Goal: Task Accomplishment & Management: Complete application form

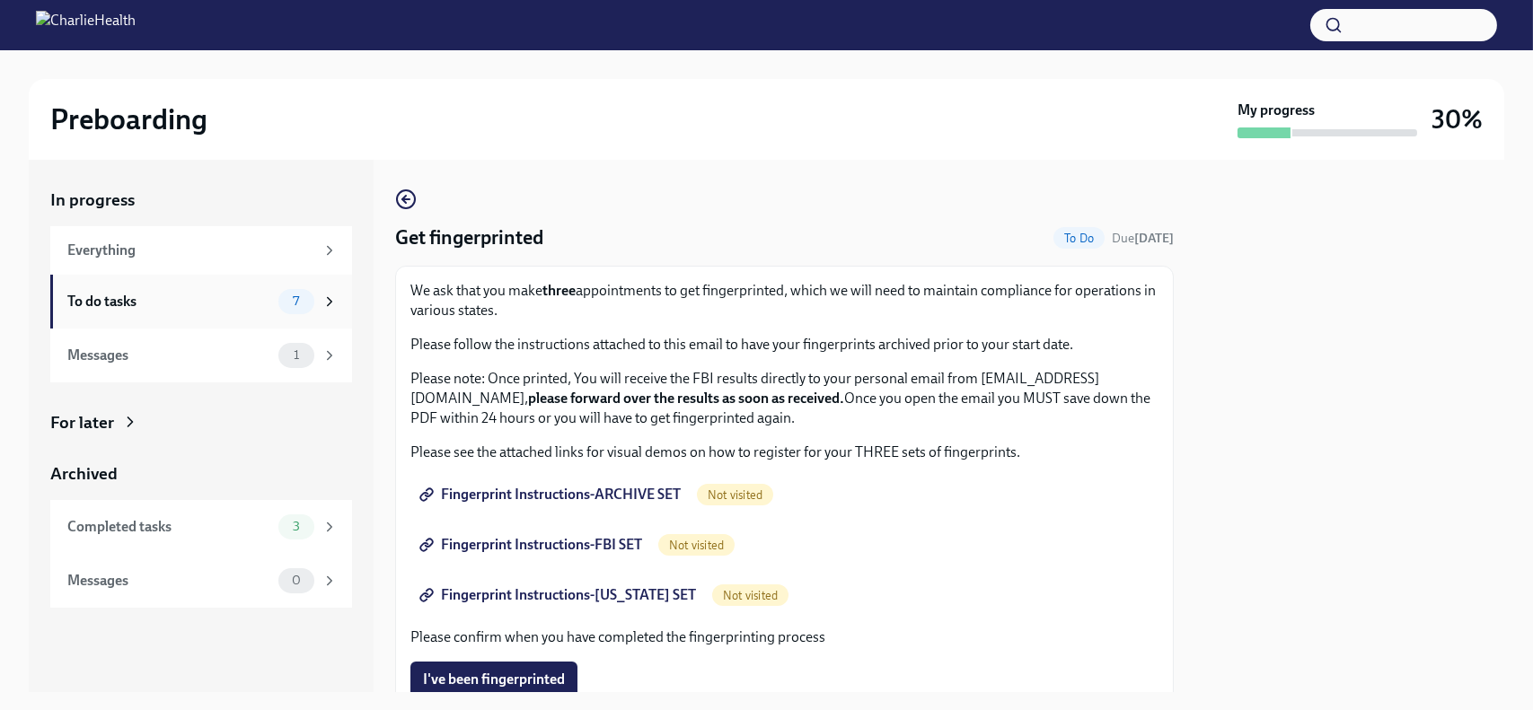
click at [98, 295] on div "To do tasks" at bounding box center [169, 302] width 204 height 20
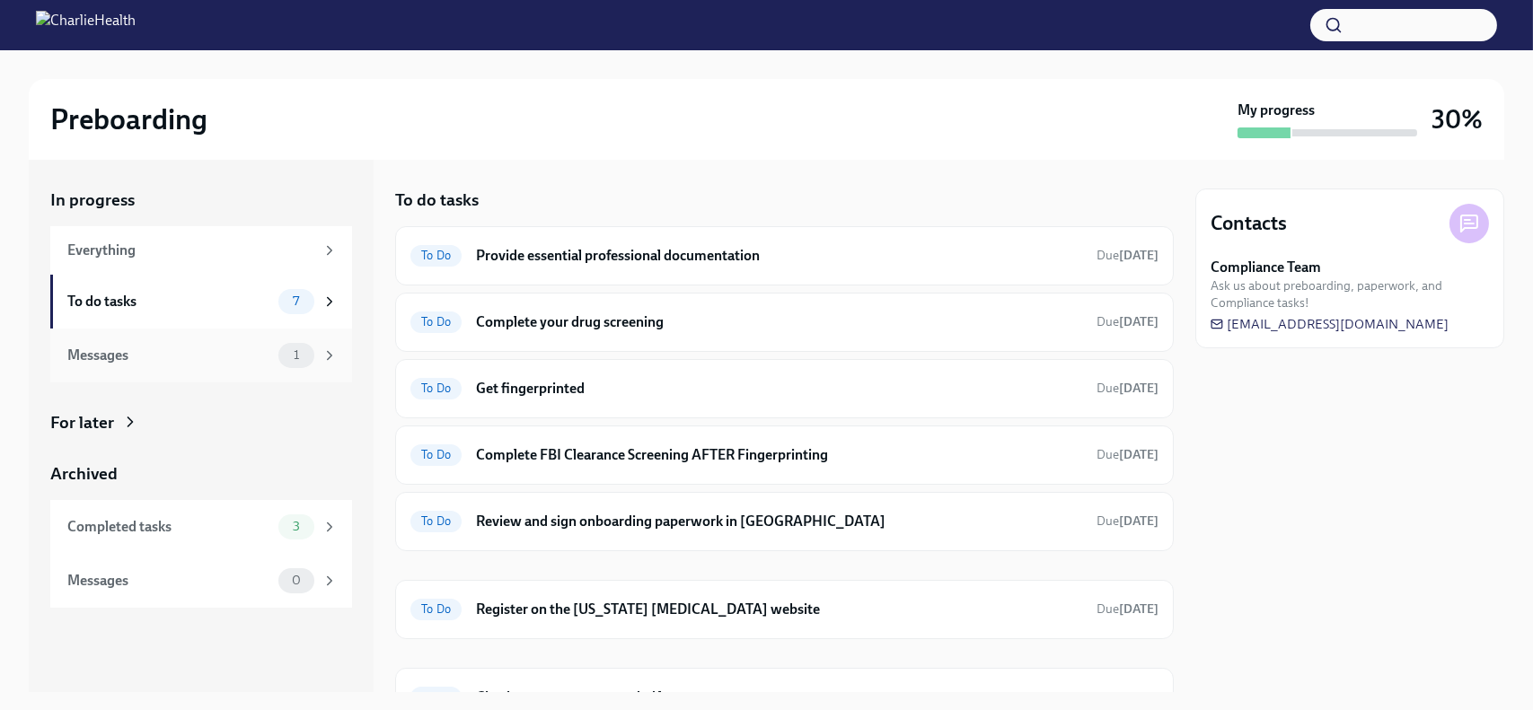
click at [96, 366] on div "Messages 1" at bounding box center [202, 355] width 270 height 25
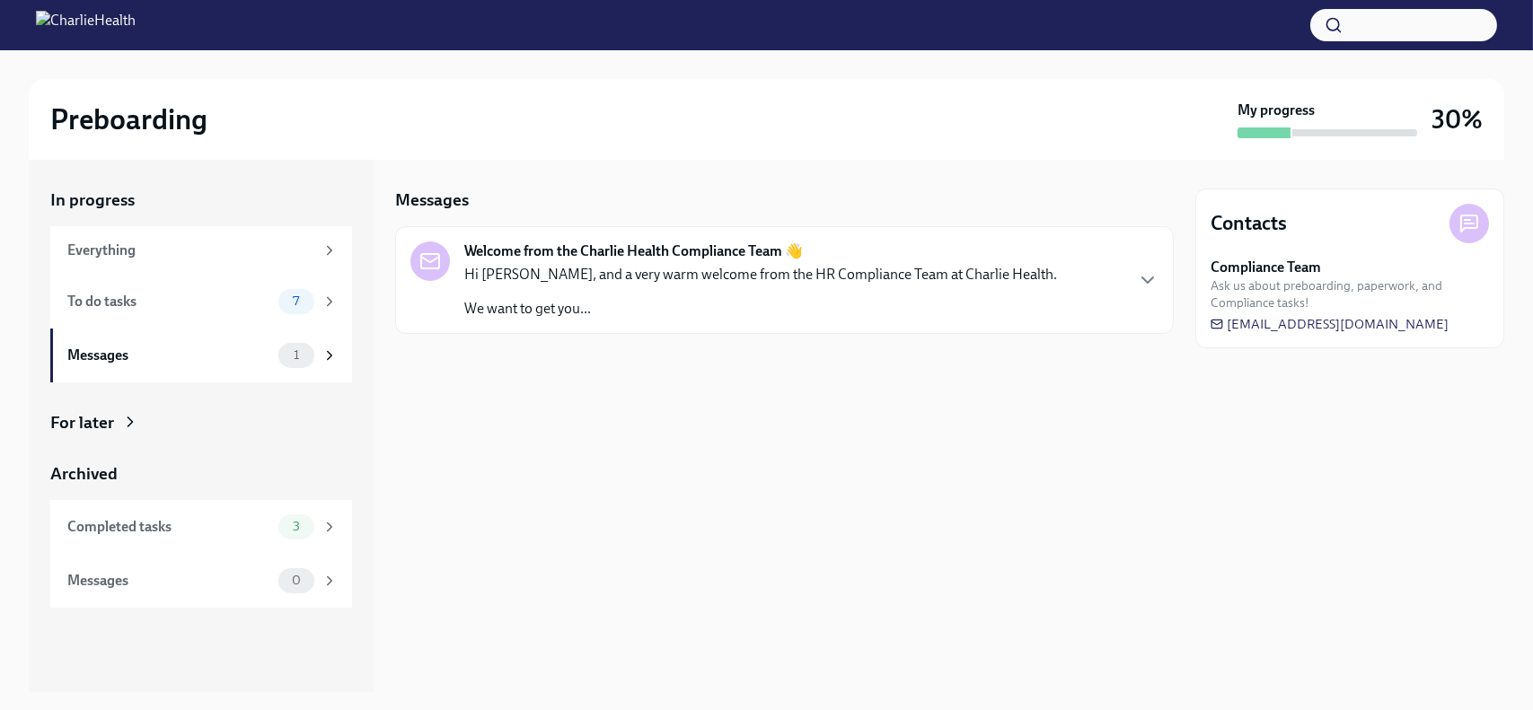
click at [615, 276] on p "Hi [PERSON_NAME], and a very warm welcome from the HR Compliance Team at Charli…" at bounding box center [760, 275] width 593 height 20
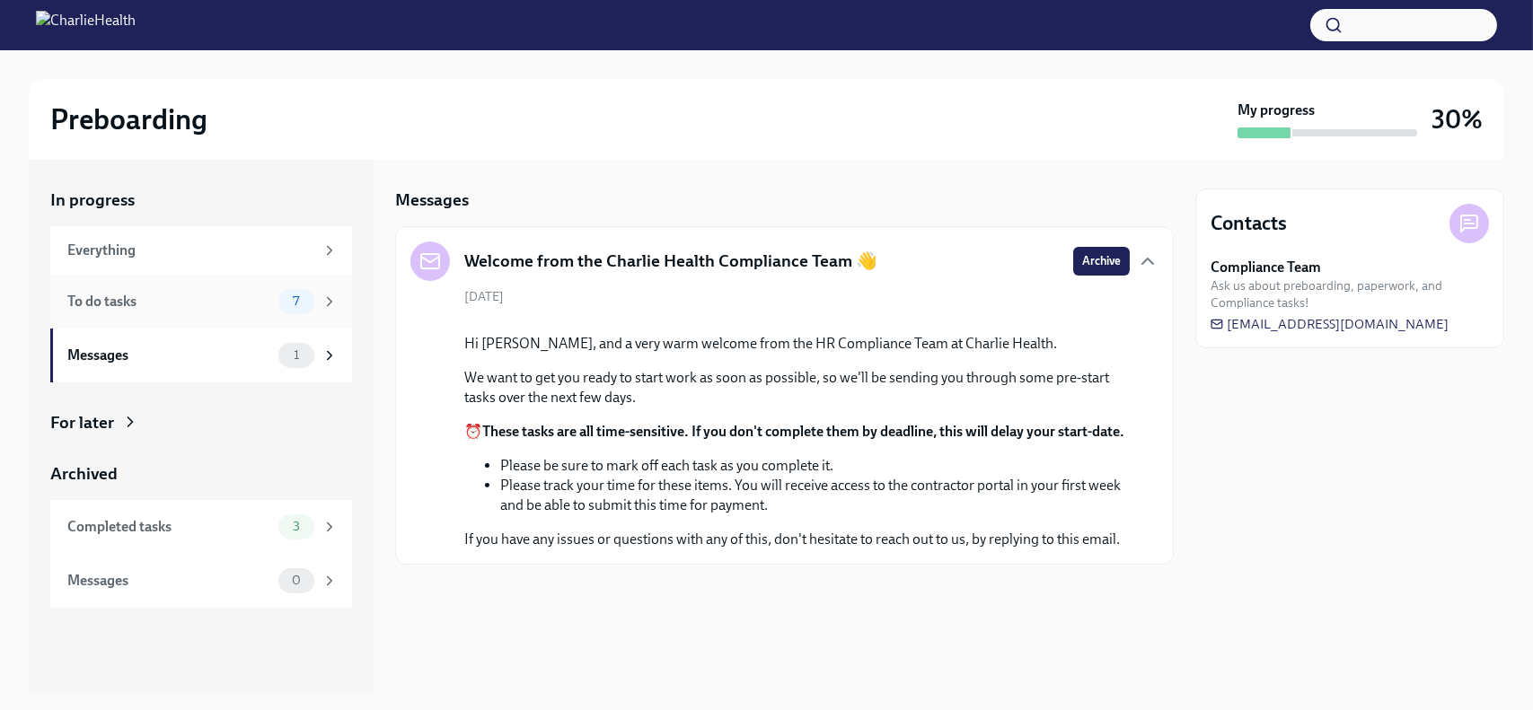
click at [62, 312] on div "To do tasks 7" at bounding box center [201, 302] width 302 height 54
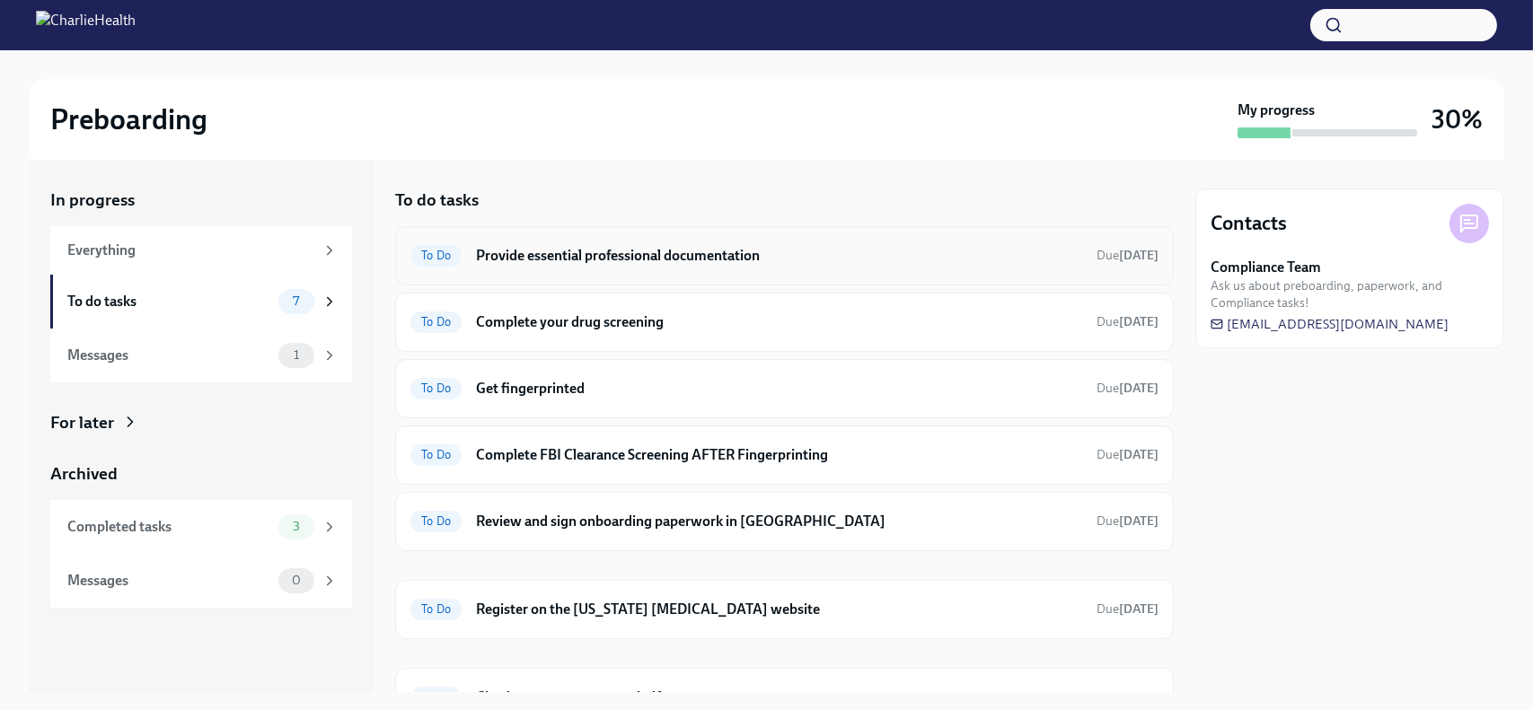
click at [1064, 269] on div "To Do Provide essential professional documentation Due [DATE]" at bounding box center [784, 255] width 778 height 59
click at [484, 251] on h6 "Provide essential professional documentation" at bounding box center [779, 256] width 606 height 20
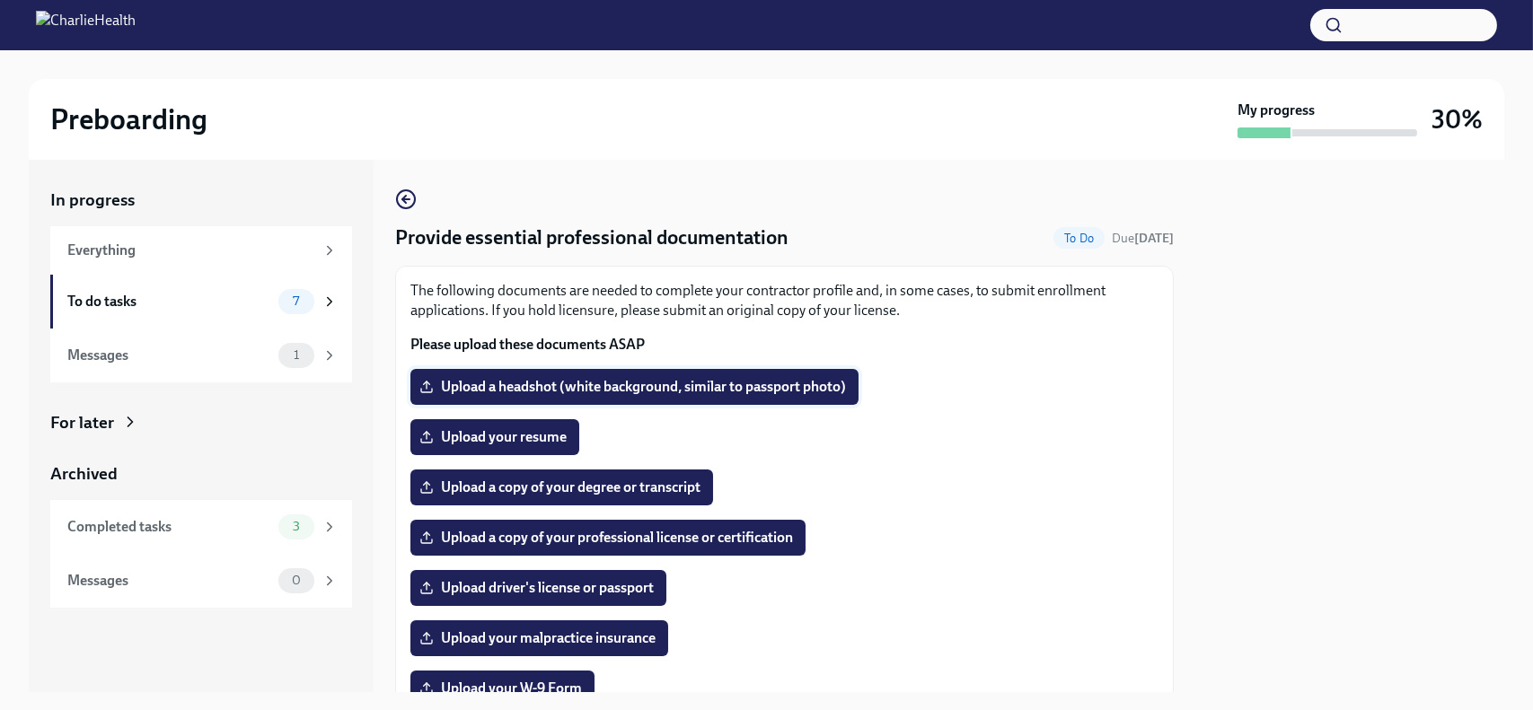
click at [667, 395] on span "Upload a headshot (white background, similar to passport photo)" at bounding box center [634, 387] width 423 height 18
click at [0, 0] on input "Upload a headshot (white background, similar to passport photo)" at bounding box center [0, 0] width 0 height 0
click at [562, 387] on span "Upload a headshot (white background, similar to passport photo)" at bounding box center [634, 387] width 423 height 18
click at [0, 0] on input "Upload a headshot (white background, similar to passport photo)" at bounding box center [0, 0] width 0 height 0
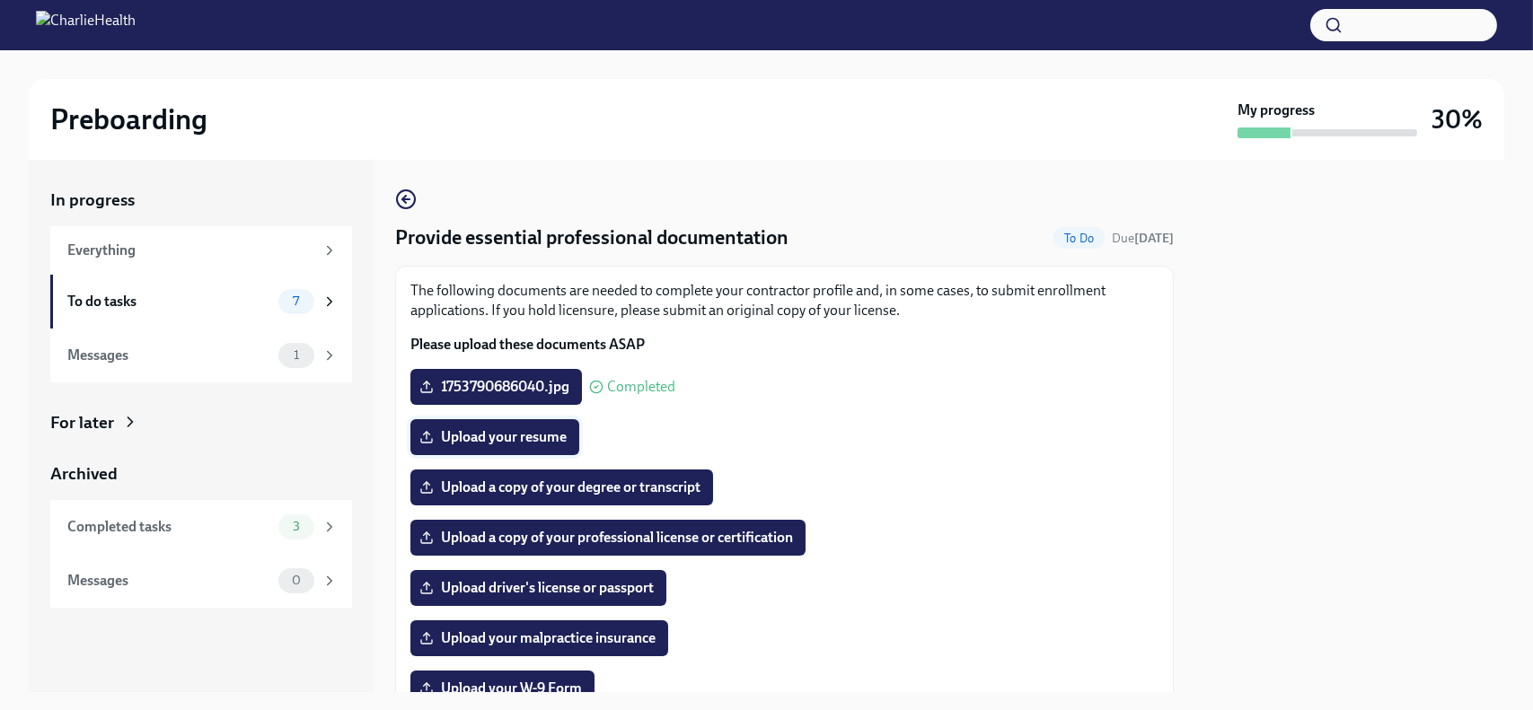
click at [496, 439] on span "Upload your resume" at bounding box center [495, 437] width 144 height 18
click at [0, 0] on input "Upload your resume" at bounding box center [0, 0] width 0 height 0
click at [506, 379] on span "1753790686040.jpg" at bounding box center [496, 387] width 146 height 18
click at [0, 0] on input "1753790686040.jpg" at bounding box center [0, 0] width 0 height 0
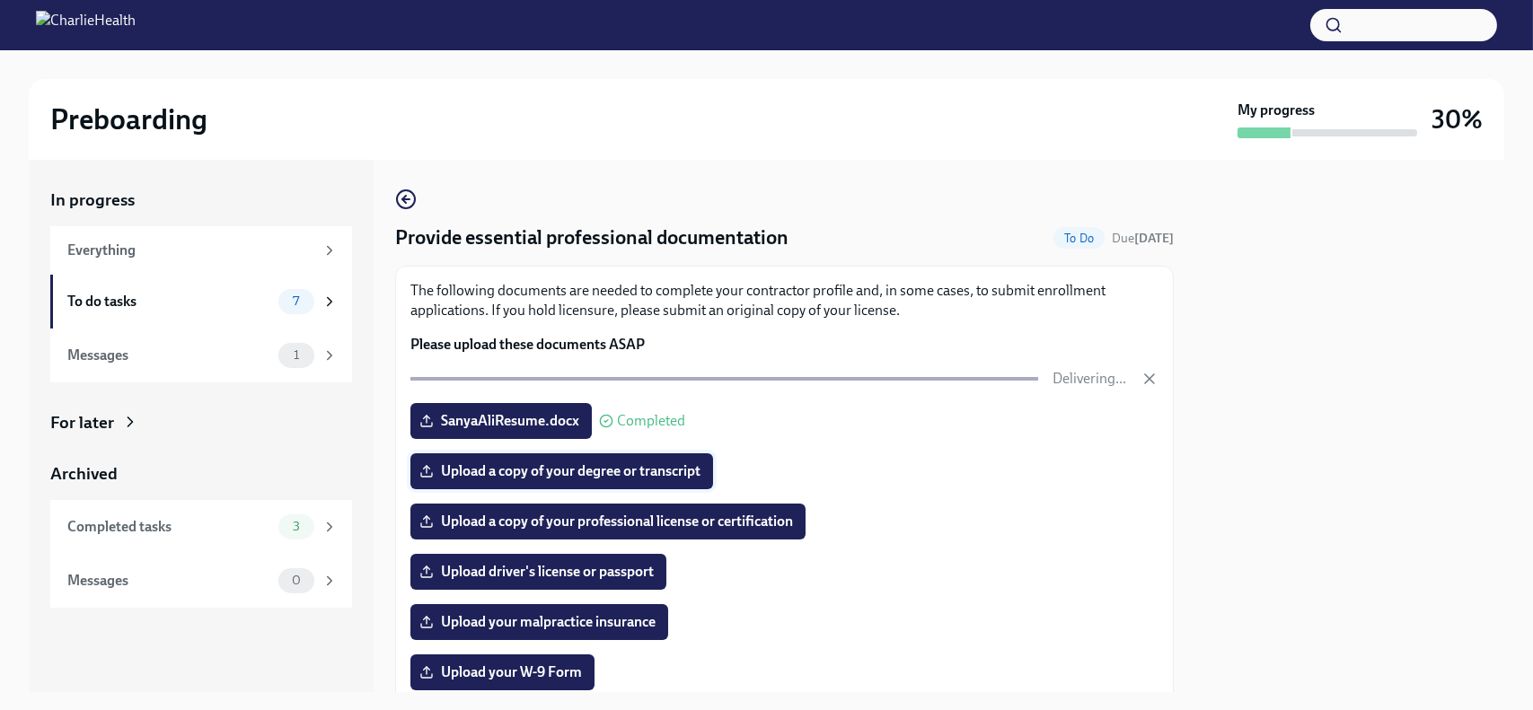
click at [612, 479] on span "Upload a copy of your degree or transcript" at bounding box center [561, 471] width 277 height 18
click at [0, 0] on input "Upload a copy of your degree or transcript" at bounding box center [0, 0] width 0 height 0
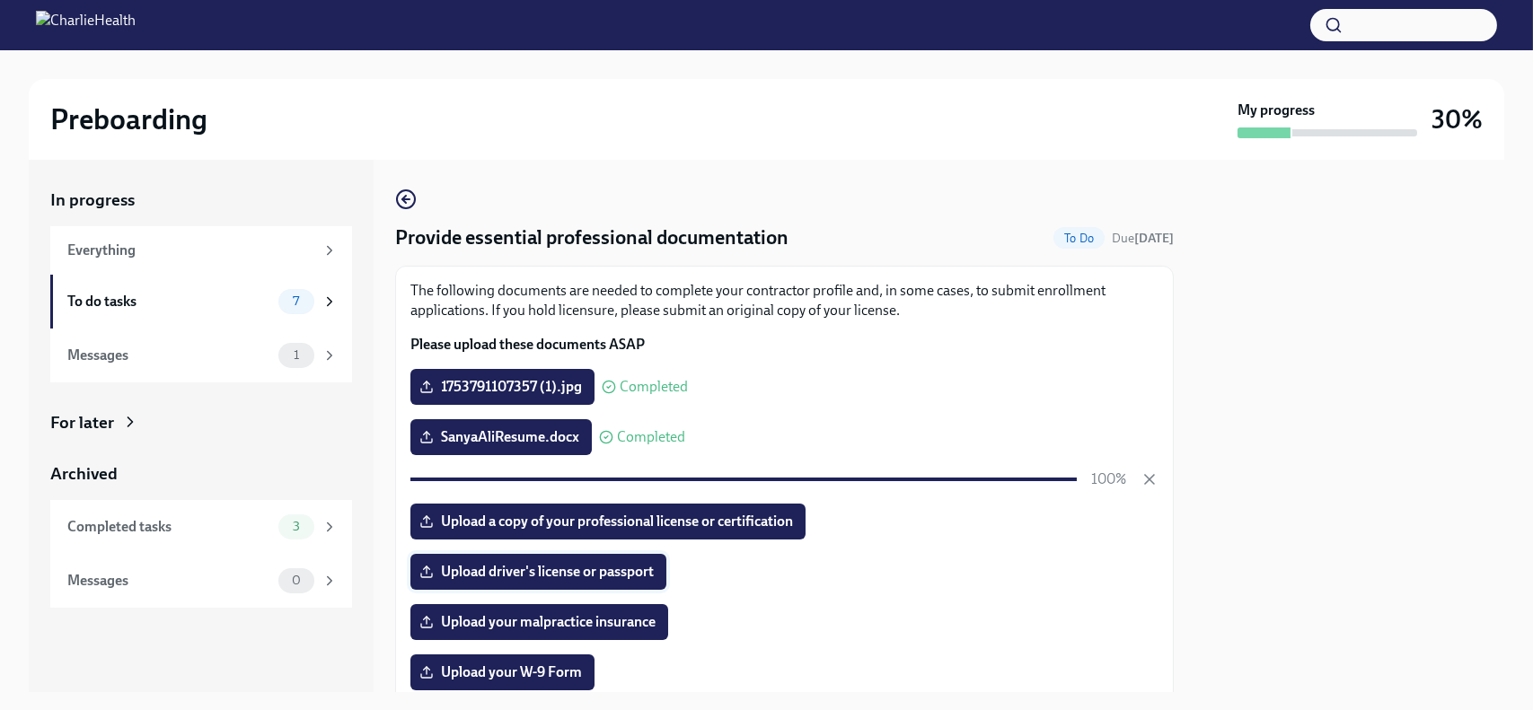
click at [567, 569] on span "Upload driver's license or passport" at bounding box center [538, 572] width 231 height 18
click at [0, 0] on input "Upload driver's license or passport" at bounding box center [0, 0] width 0 height 0
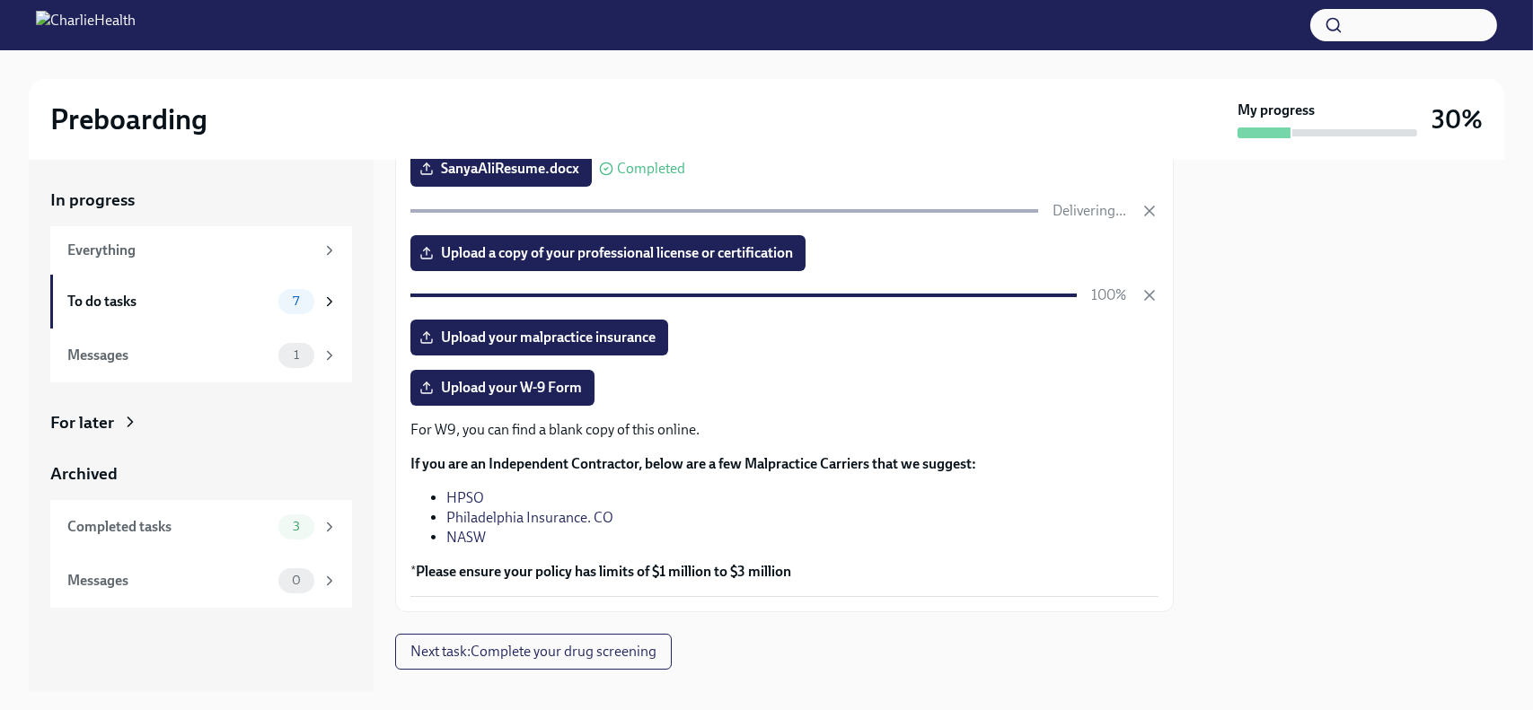
scroll to position [301, 0]
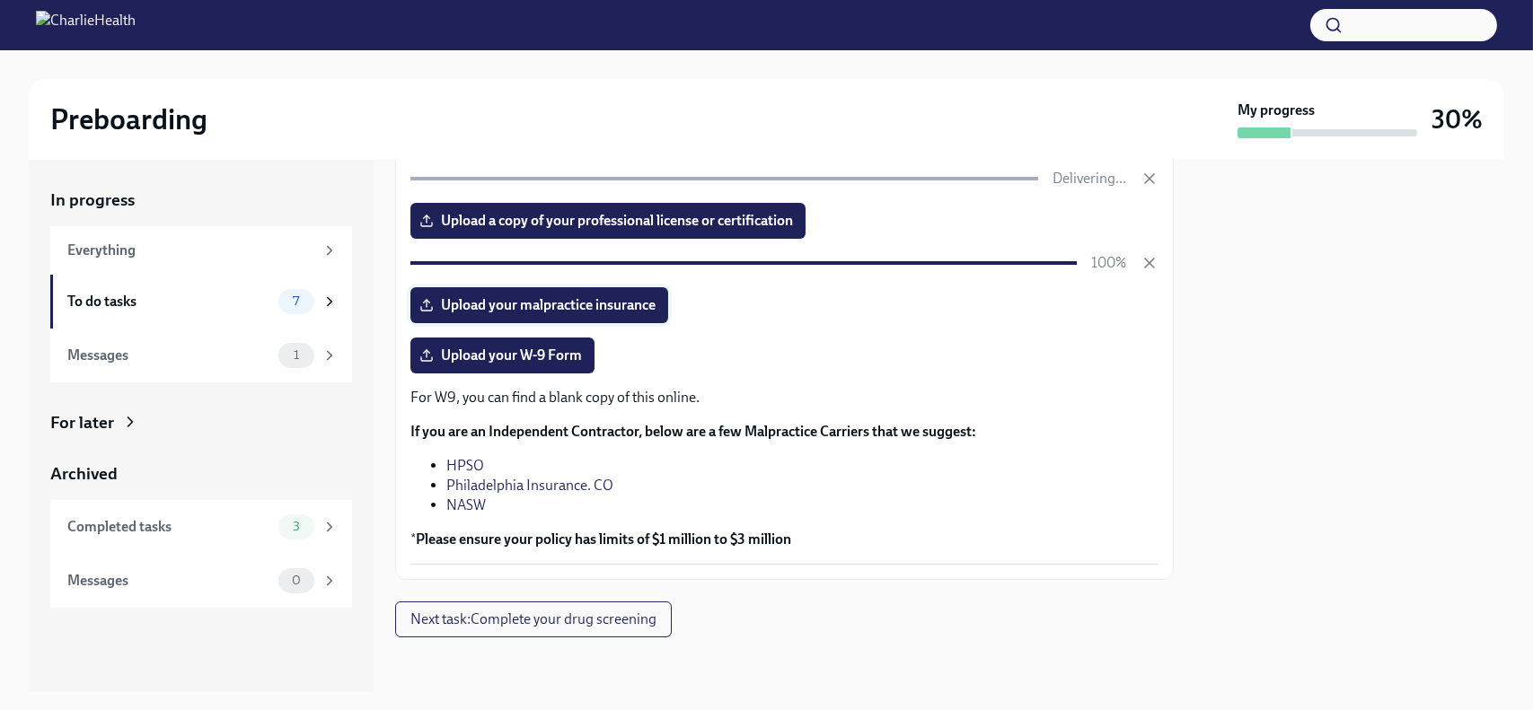
click at [545, 304] on span "Upload your malpractice insurance" at bounding box center [539, 305] width 233 height 18
click at [0, 0] on input "Upload your malpractice insurance" at bounding box center [0, 0] width 0 height 0
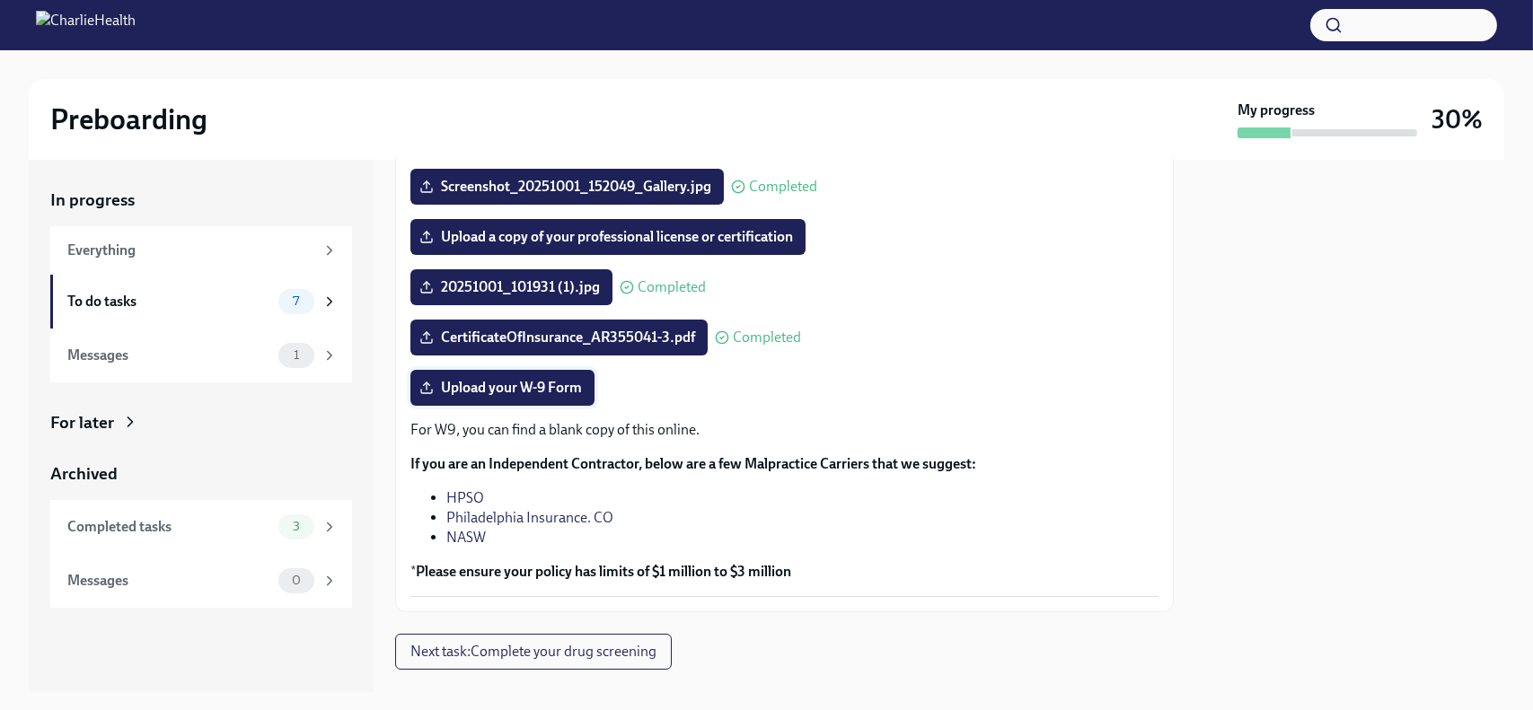
click at [550, 388] on span "Upload your W-9 Form" at bounding box center [502, 388] width 159 height 18
click at [0, 0] on input "Upload your W-9 Form" at bounding box center [0, 0] width 0 height 0
click at [527, 644] on span "Next task : Complete your drug screening" at bounding box center [533, 652] width 246 height 18
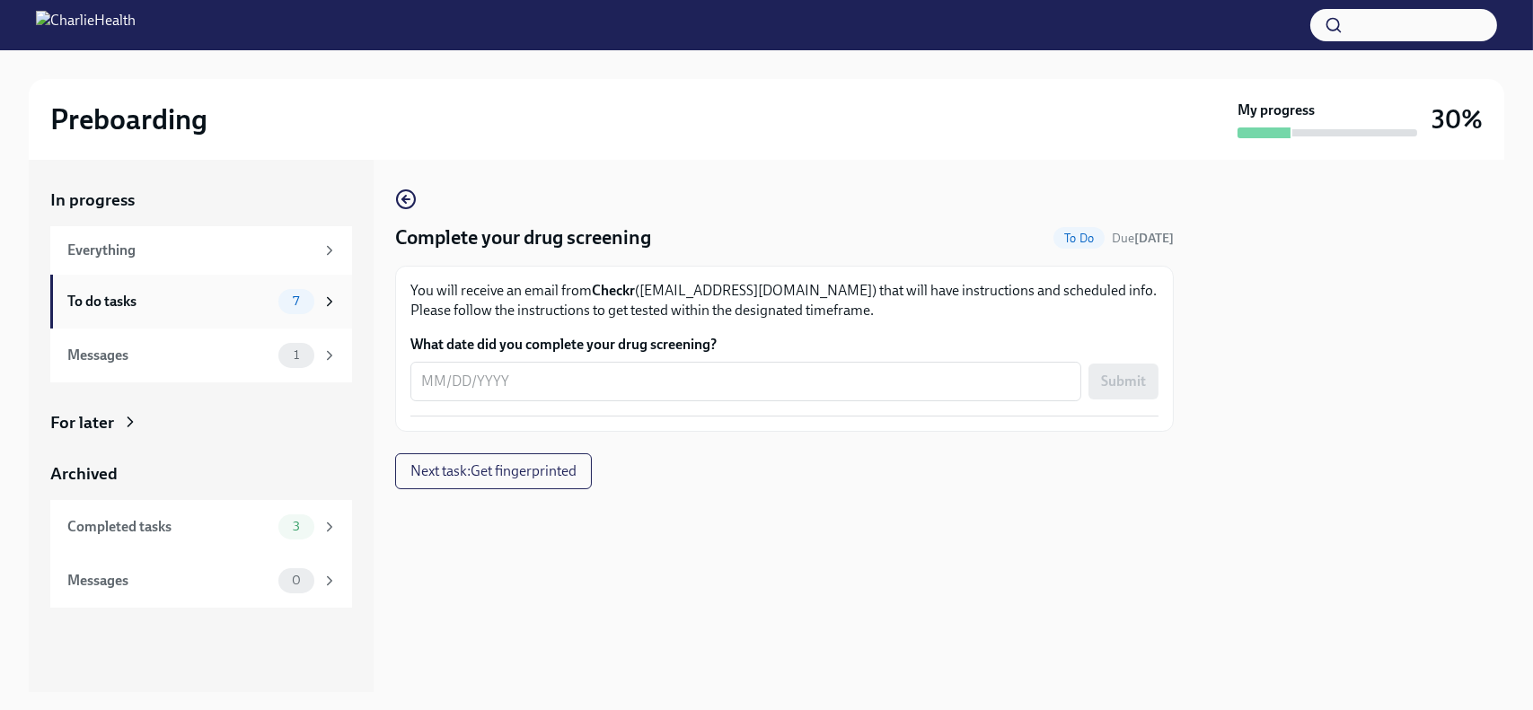
click at [331, 299] on icon at bounding box center [329, 302] width 16 height 16
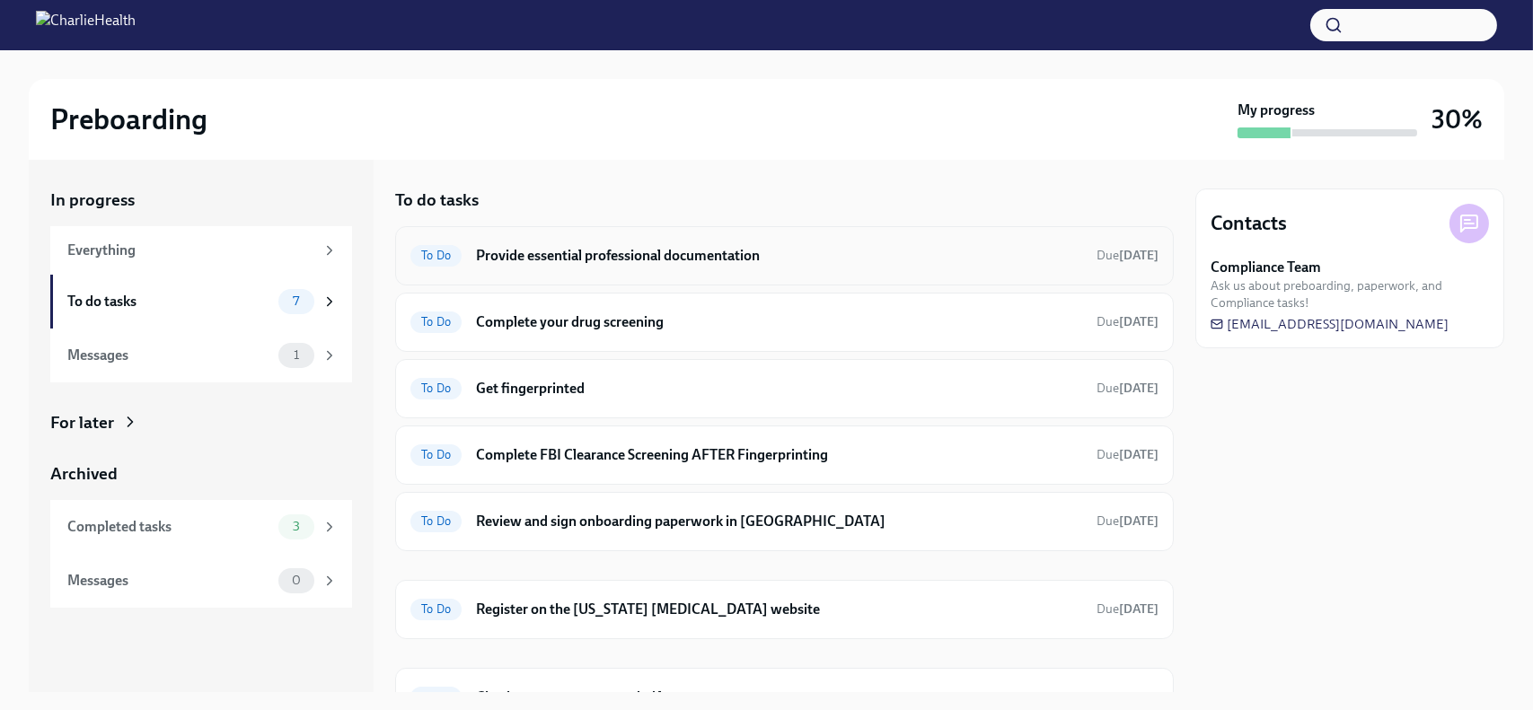
click at [714, 260] on h6 "Provide essential professional documentation" at bounding box center [779, 256] width 606 height 20
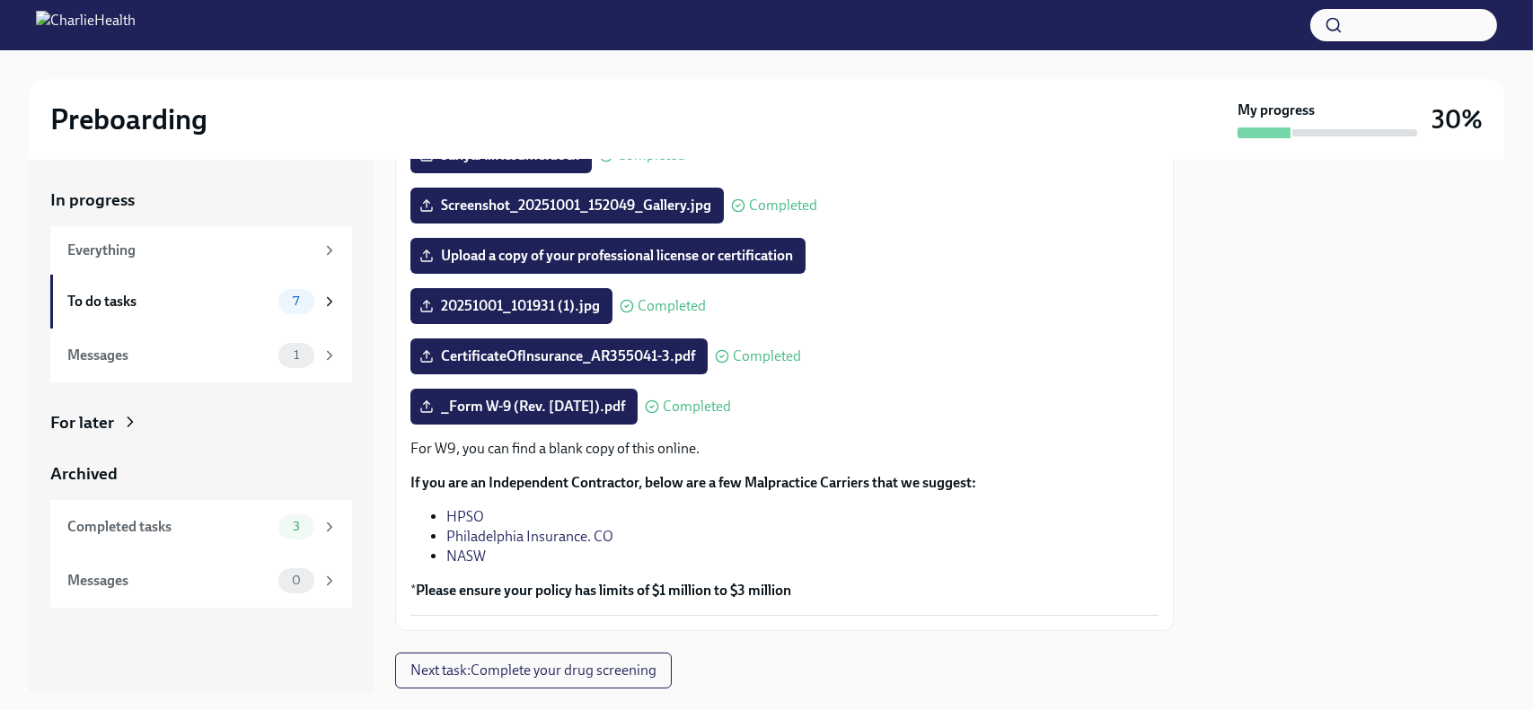
scroll to position [335, 0]
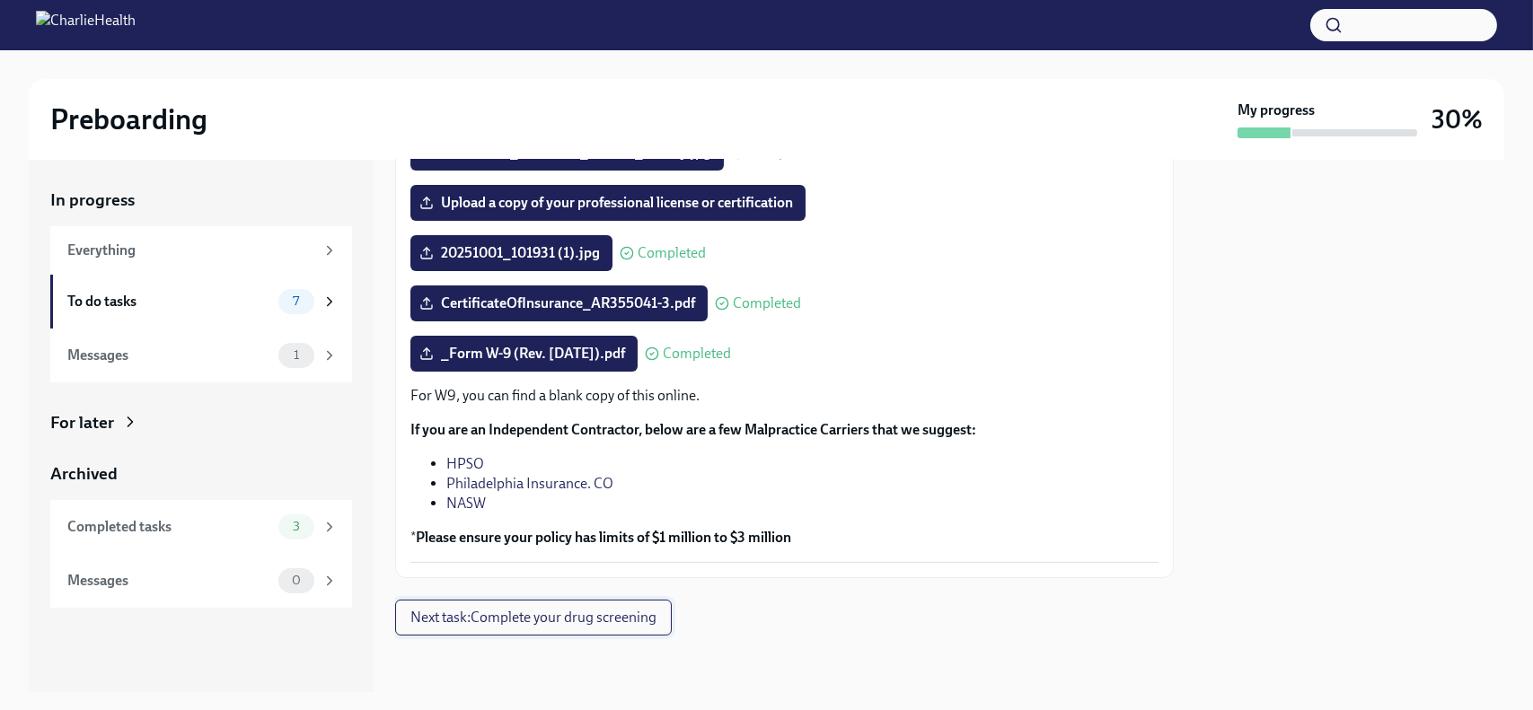
click at [533, 622] on span "Next task : Complete your drug screening" at bounding box center [533, 618] width 246 height 18
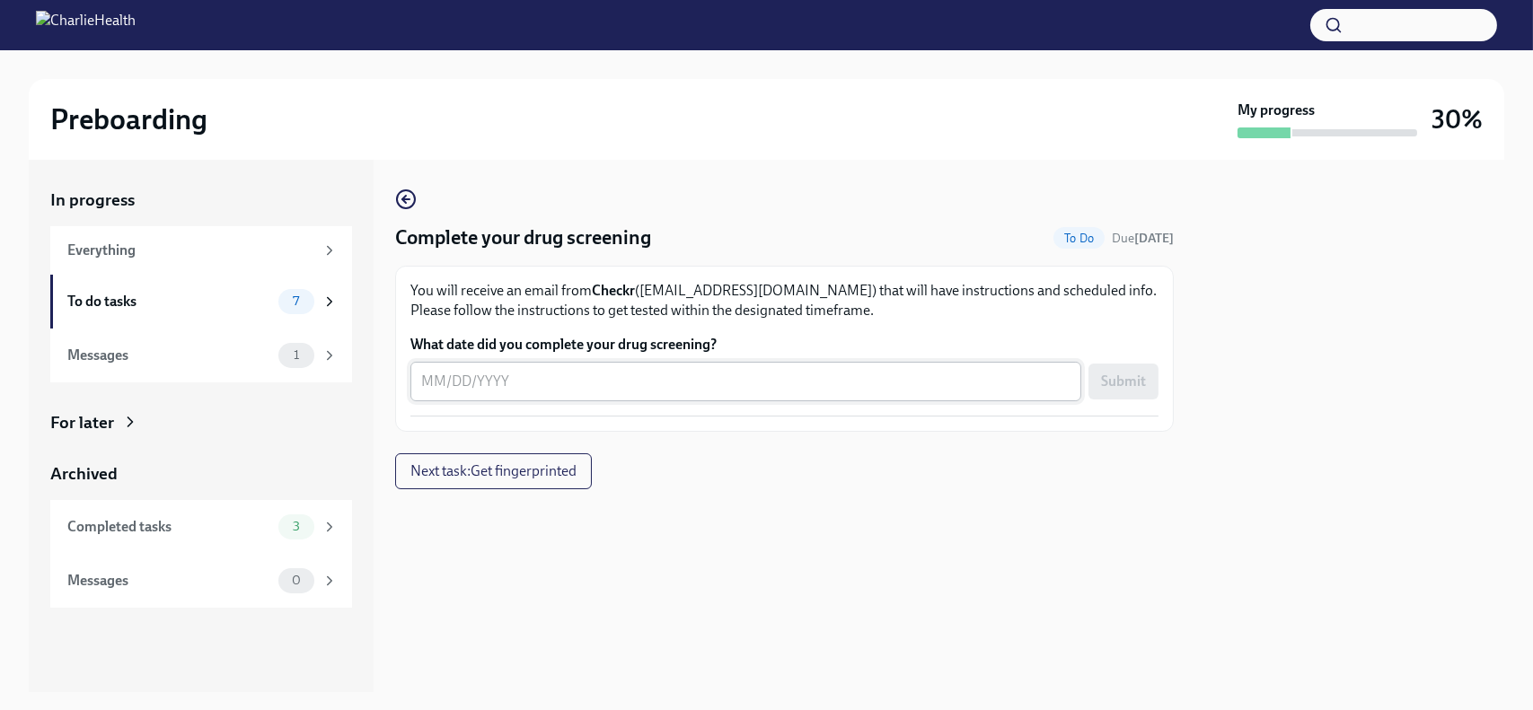
click at [471, 381] on textarea "What date did you complete your drug screening?" at bounding box center [745, 382] width 649 height 22
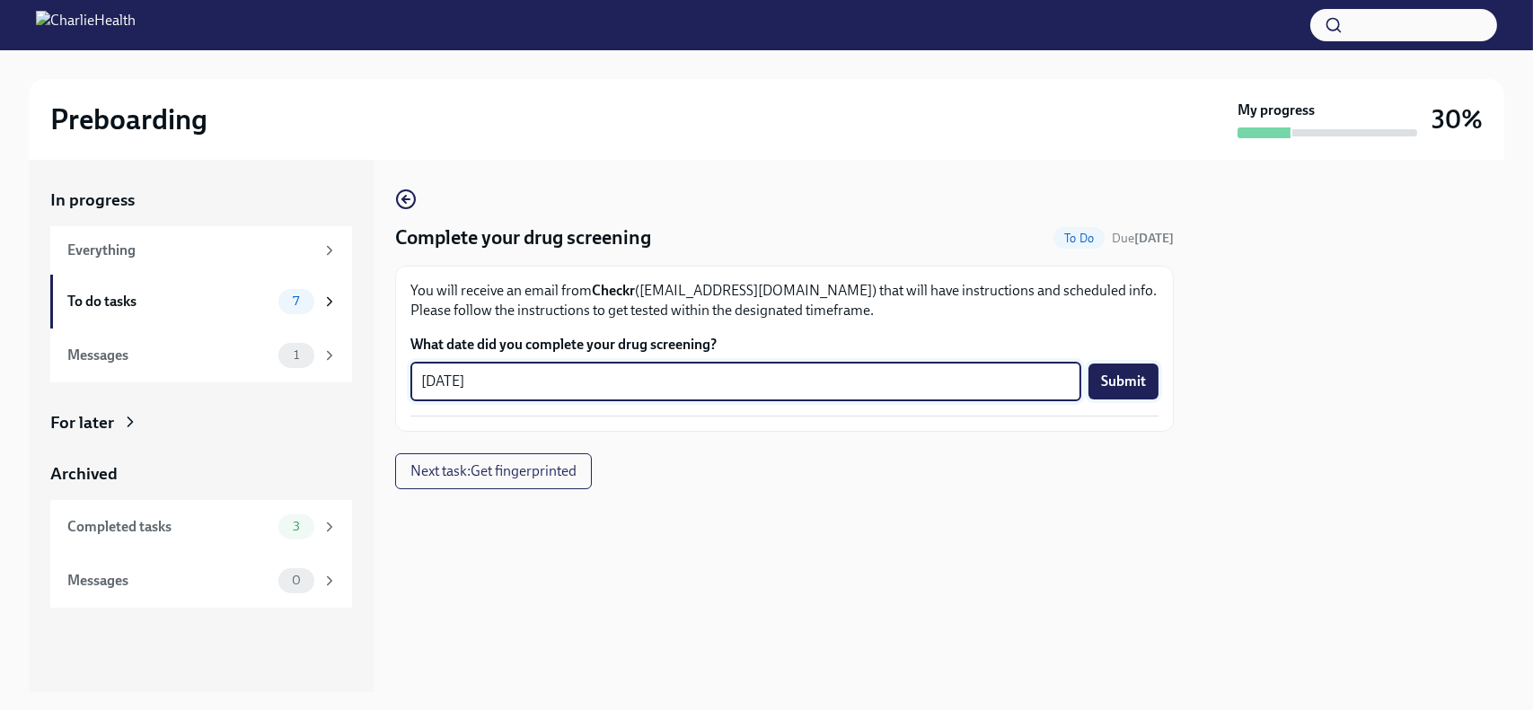
type textarea "[DATE]"
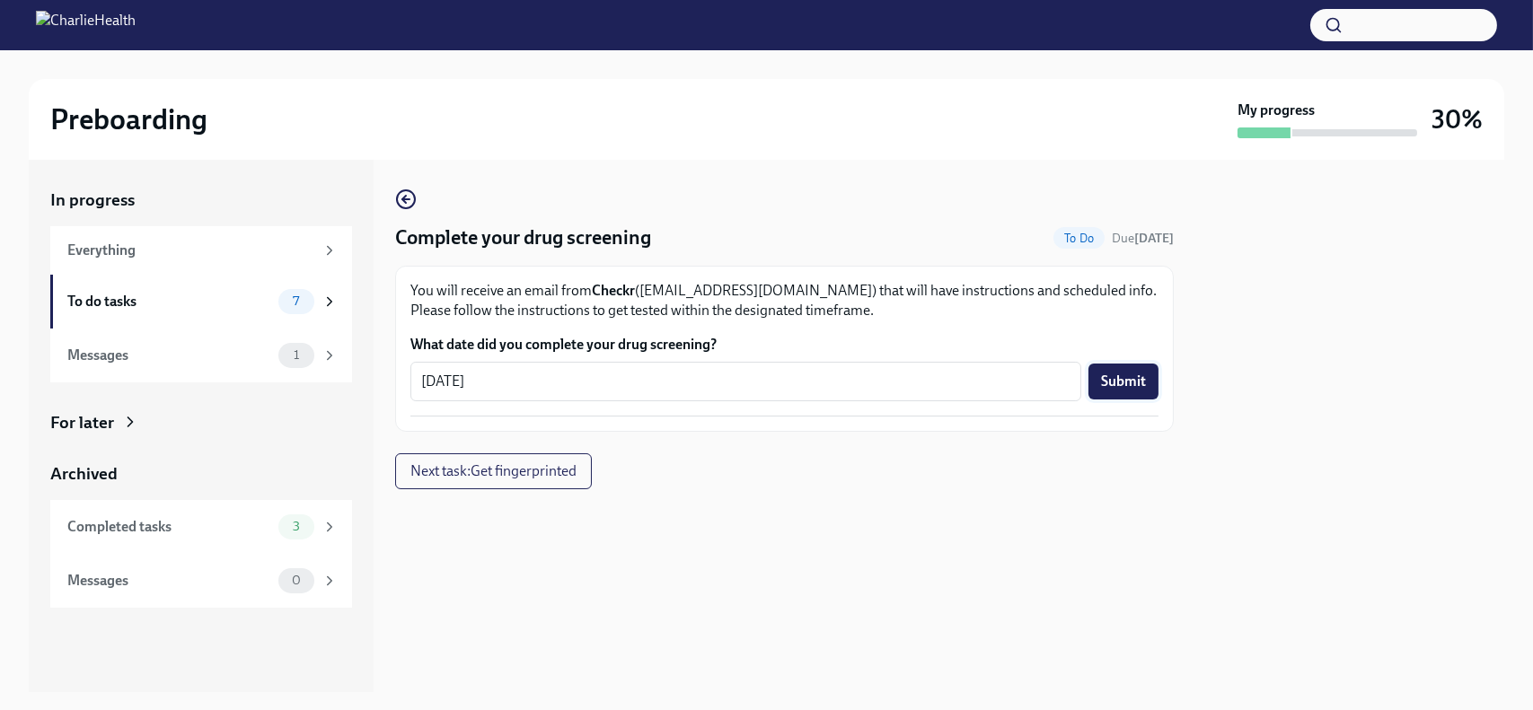
click at [1114, 375] on span "Submit" at bounding box center [1123, 382] width 45 height 18
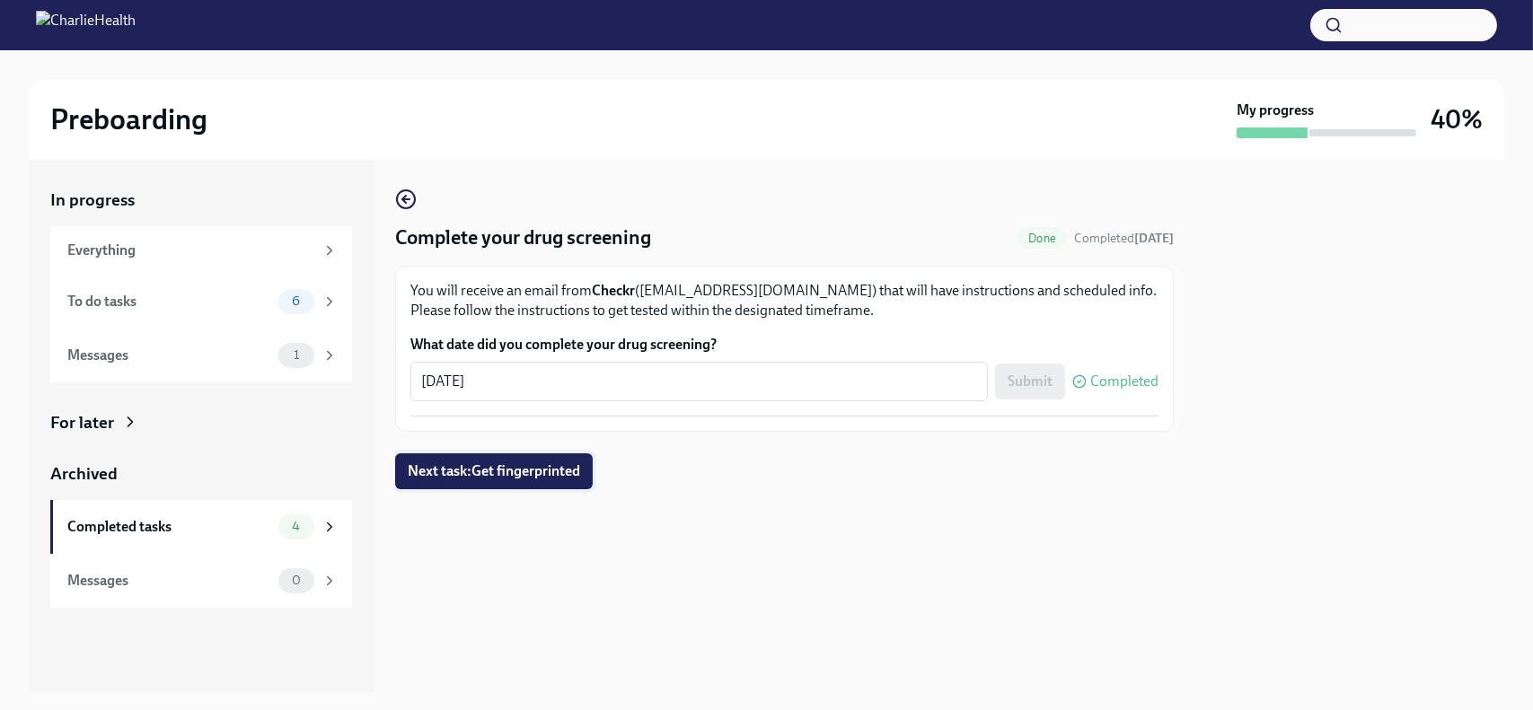
click at [559, 481] on button "Next task : Get fingerprinted" at bounding box center [494, 471] width 198 height 36
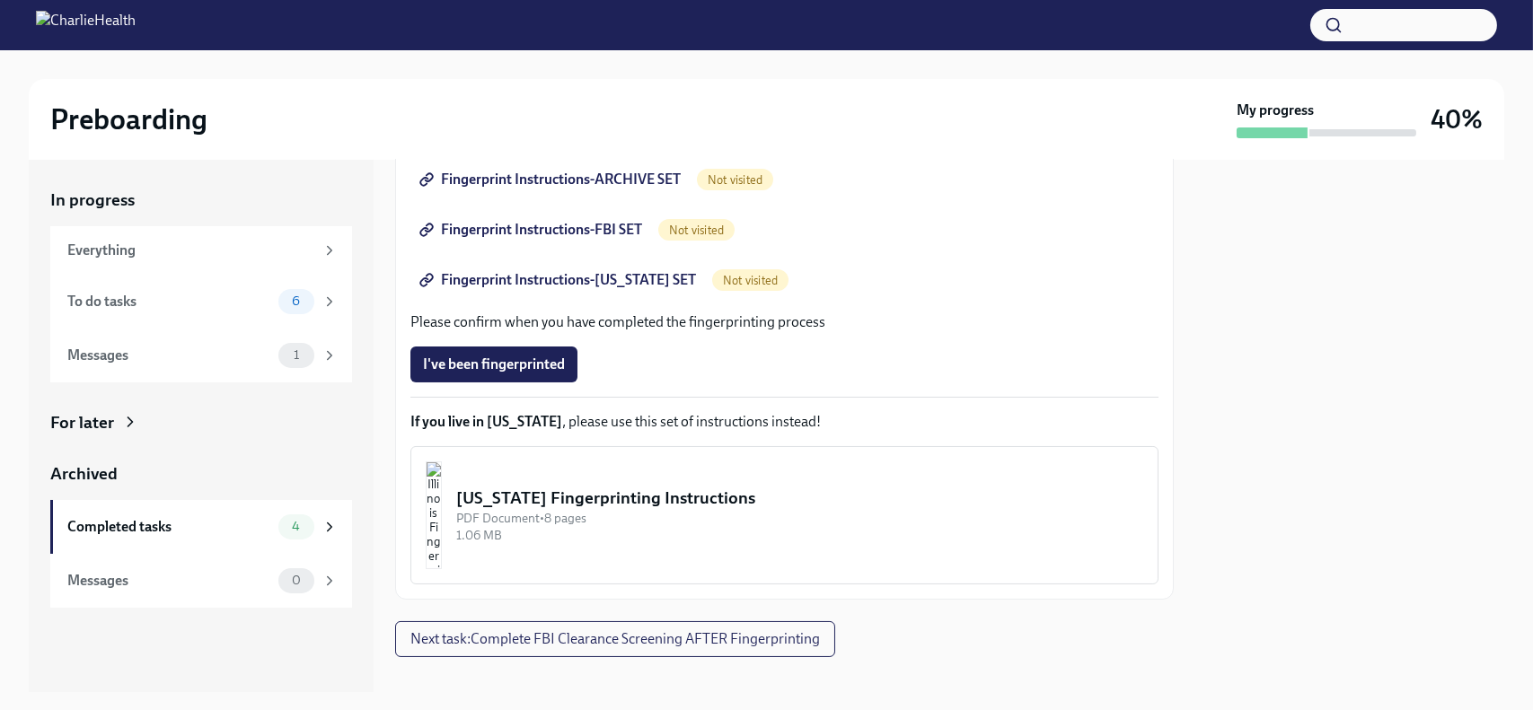
scroll to position [327, 0]
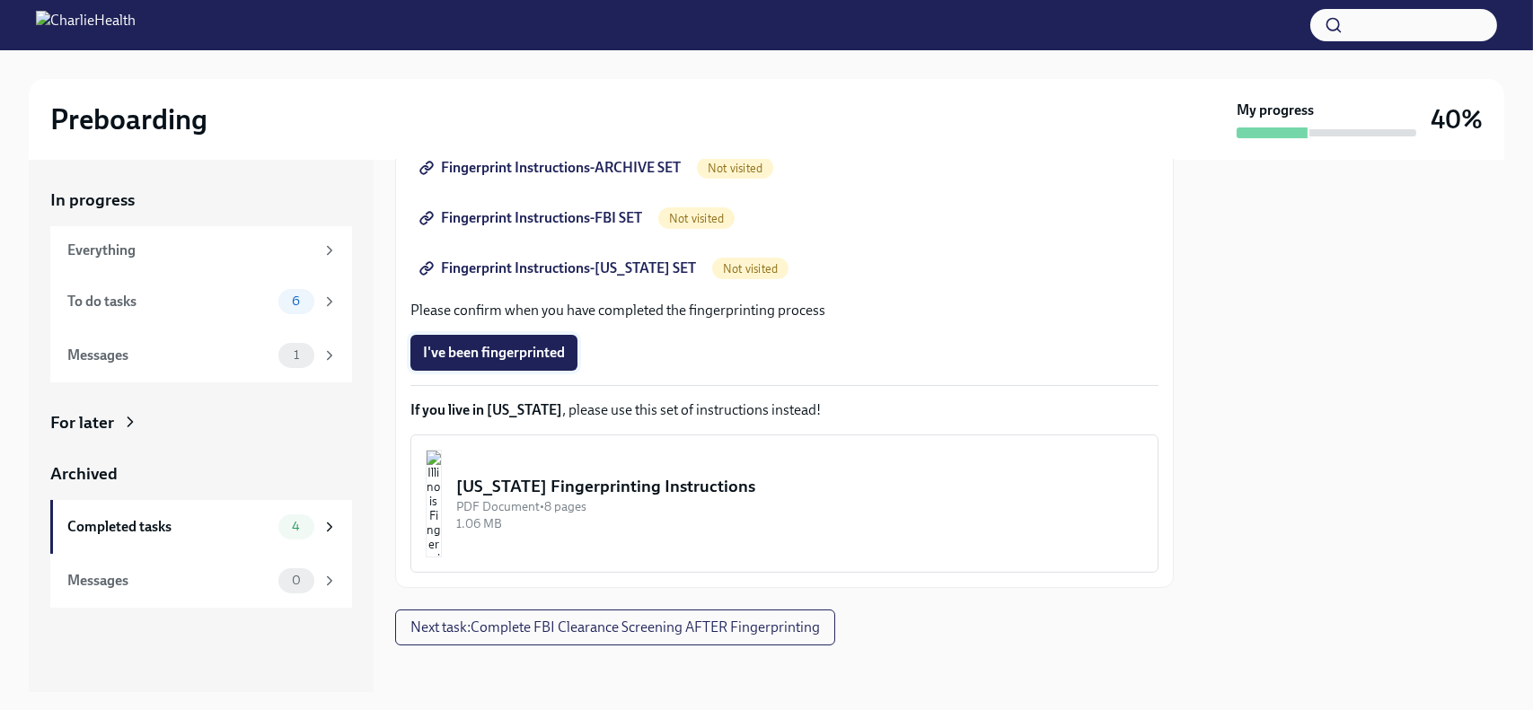
click at [448, 355] on span "I've been fingerprinted" at bounding box center [494, 353] width 142 height 18
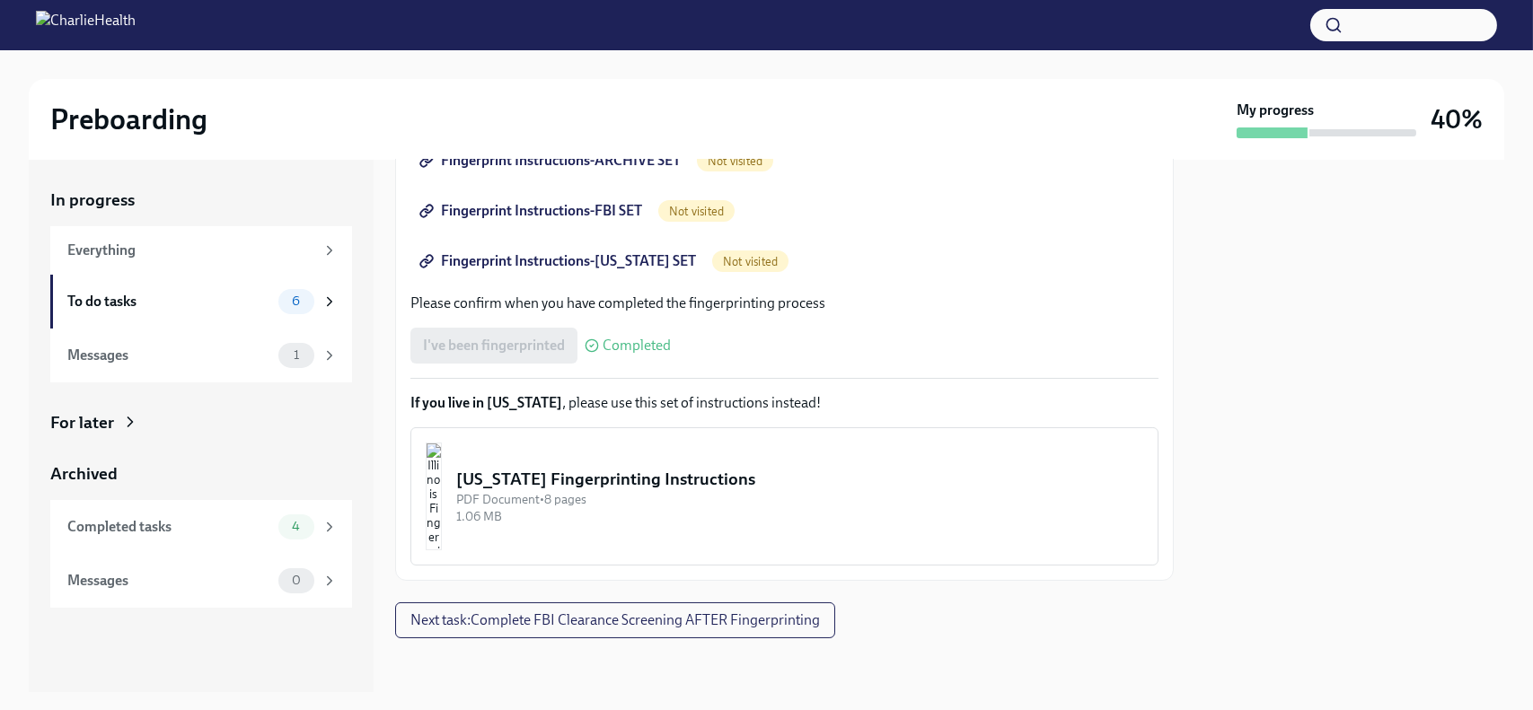
scroll to position [337, 0]
click at [665, 625] on span "Next task : Complete FBI Clearance Screening AFTER Fingerprinting" at bounding box center [614, 618] width 409 height 18
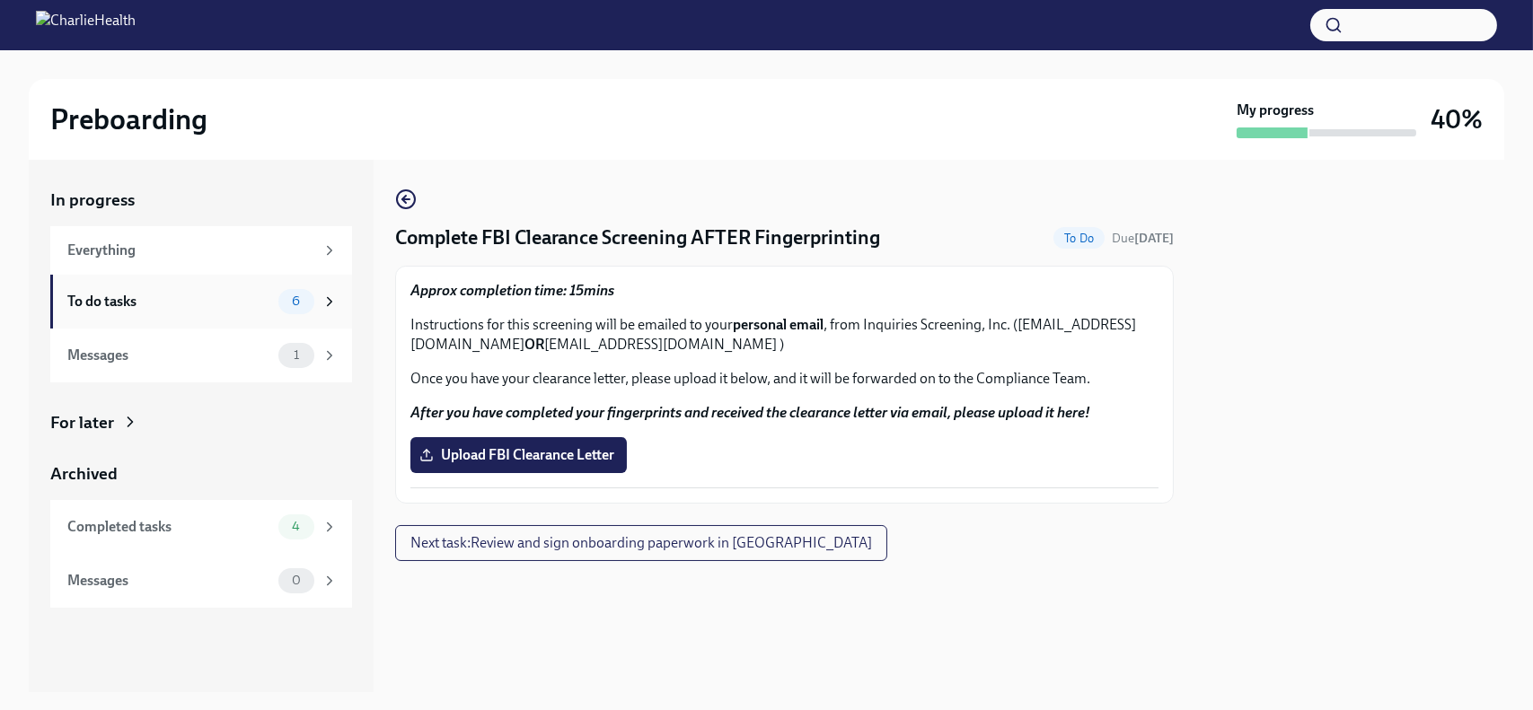
click at [105, 295] on div "To do tasks" at bounding box center [169, 302] width 204 height 20
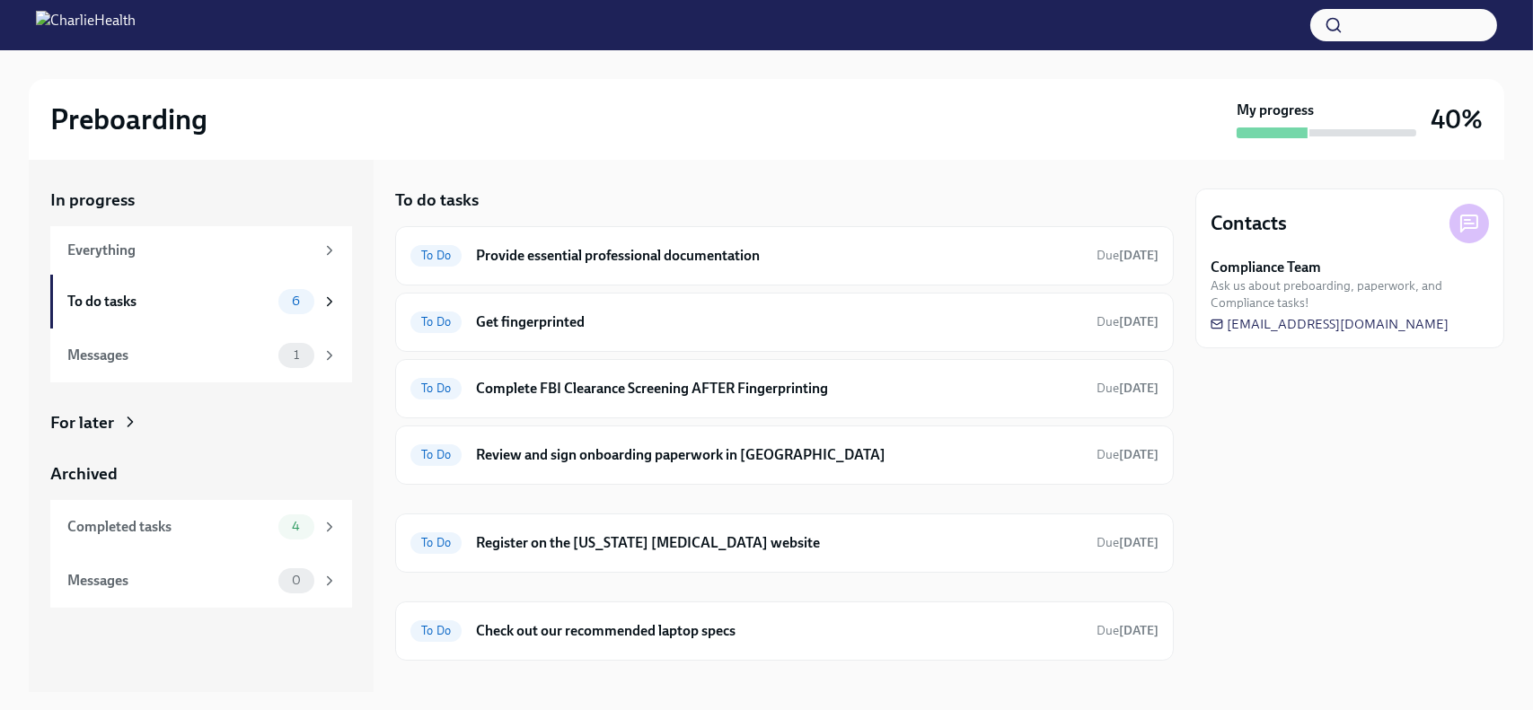
scroll to position [24, 0]
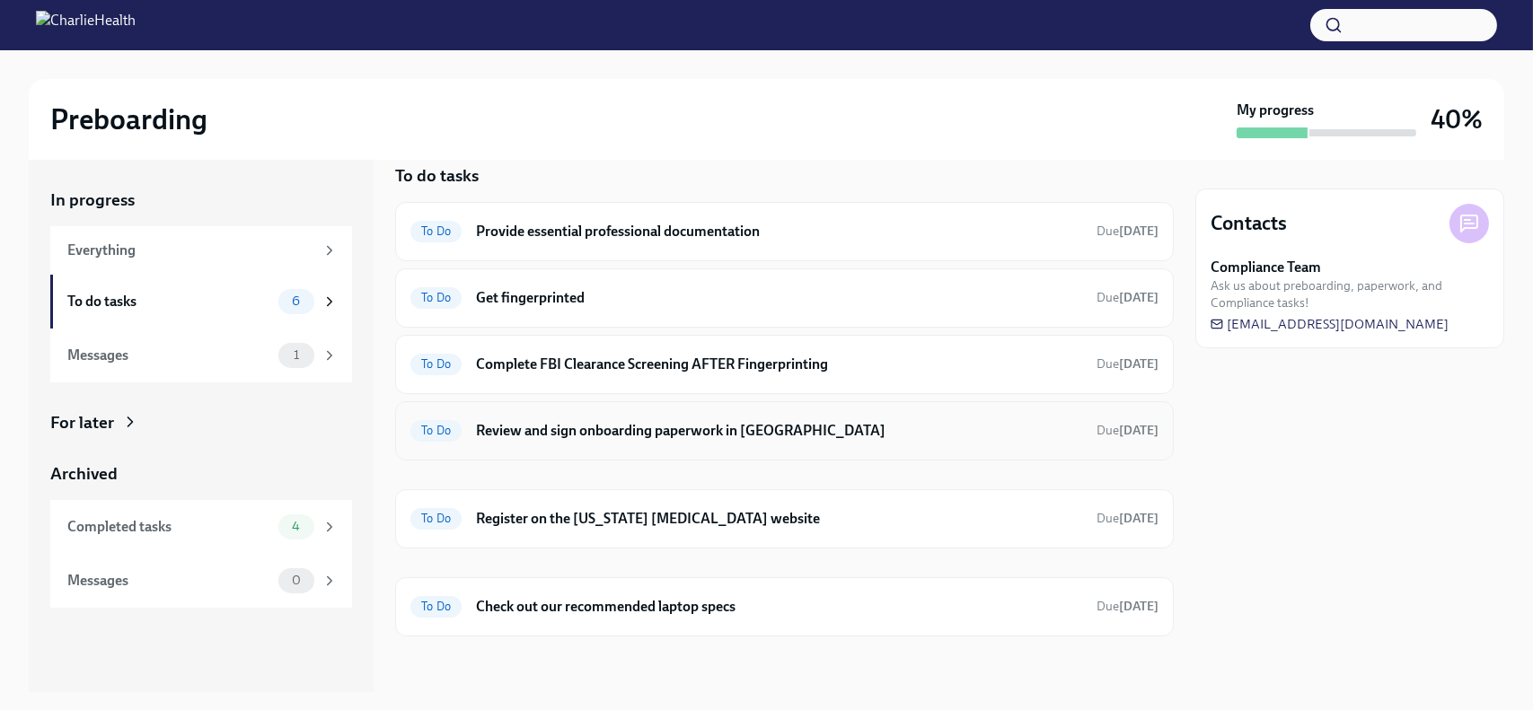
click at [699, 433] on h6 "Review and sign onboarding paperwork in [GEOGRAPHIC_DATA]" at bounding box center [779, 431] width 606 height 20
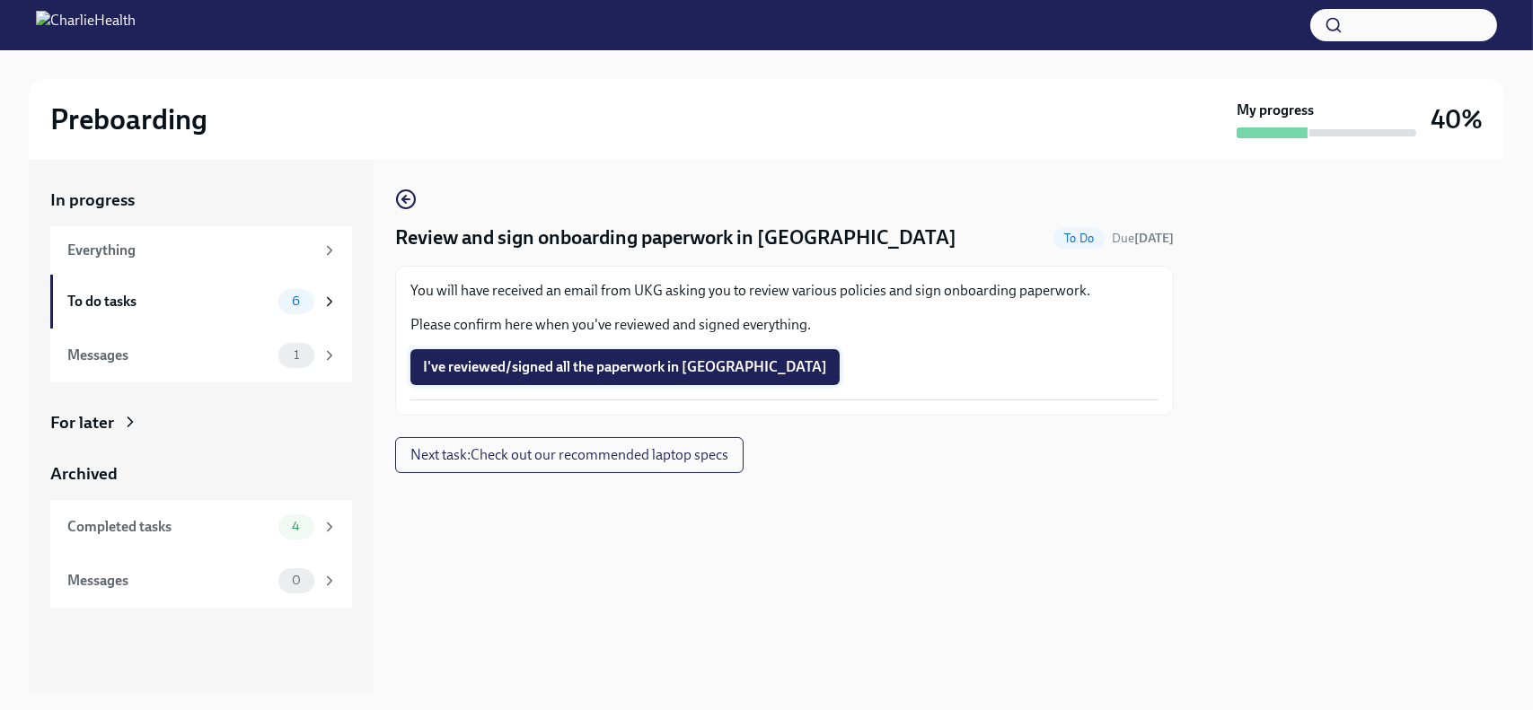
click at [512, 365] on span "I've reviewed/signed all the paperwork in [GEOGRAPHIC_DATA]" at bounding box center [625, 367] width 404 height 18
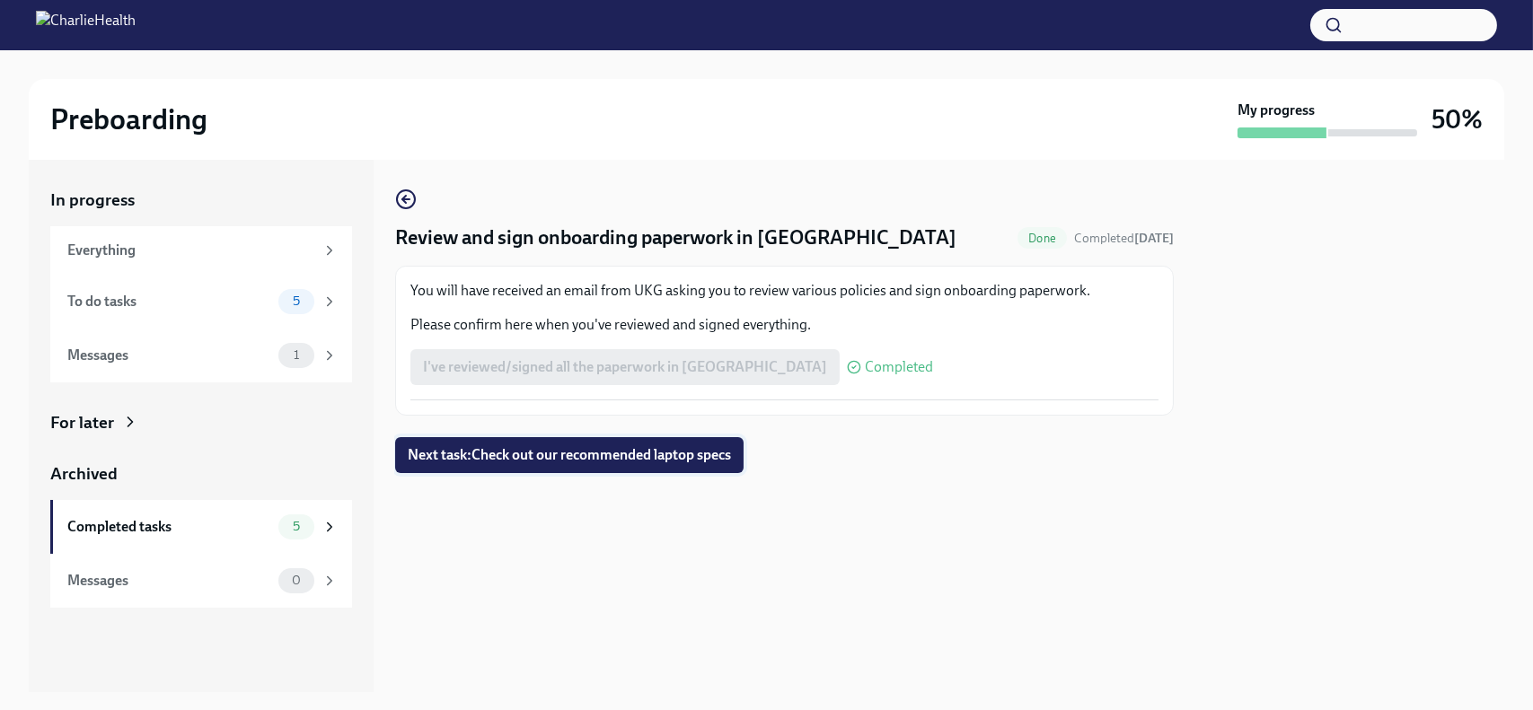
click at [521, 455] on span "Next task : Check out our recommended laptop specs" at bounding box center [569, 455] width 323 height 18
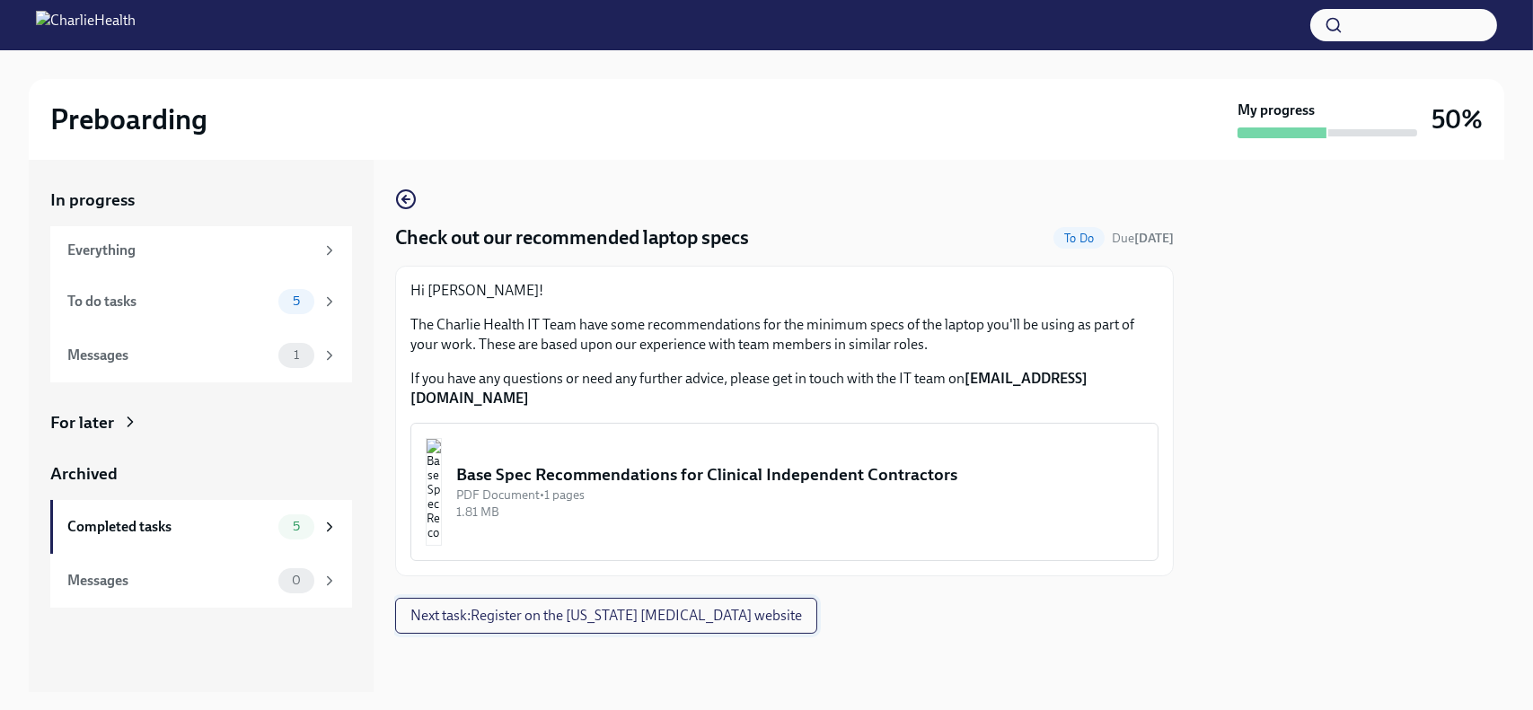
click at [568, 607] on span "Next task : Register on the [US_STATE] [MEDICAL_DATA] website" at bounding box center [605, 616] width 391 height 18
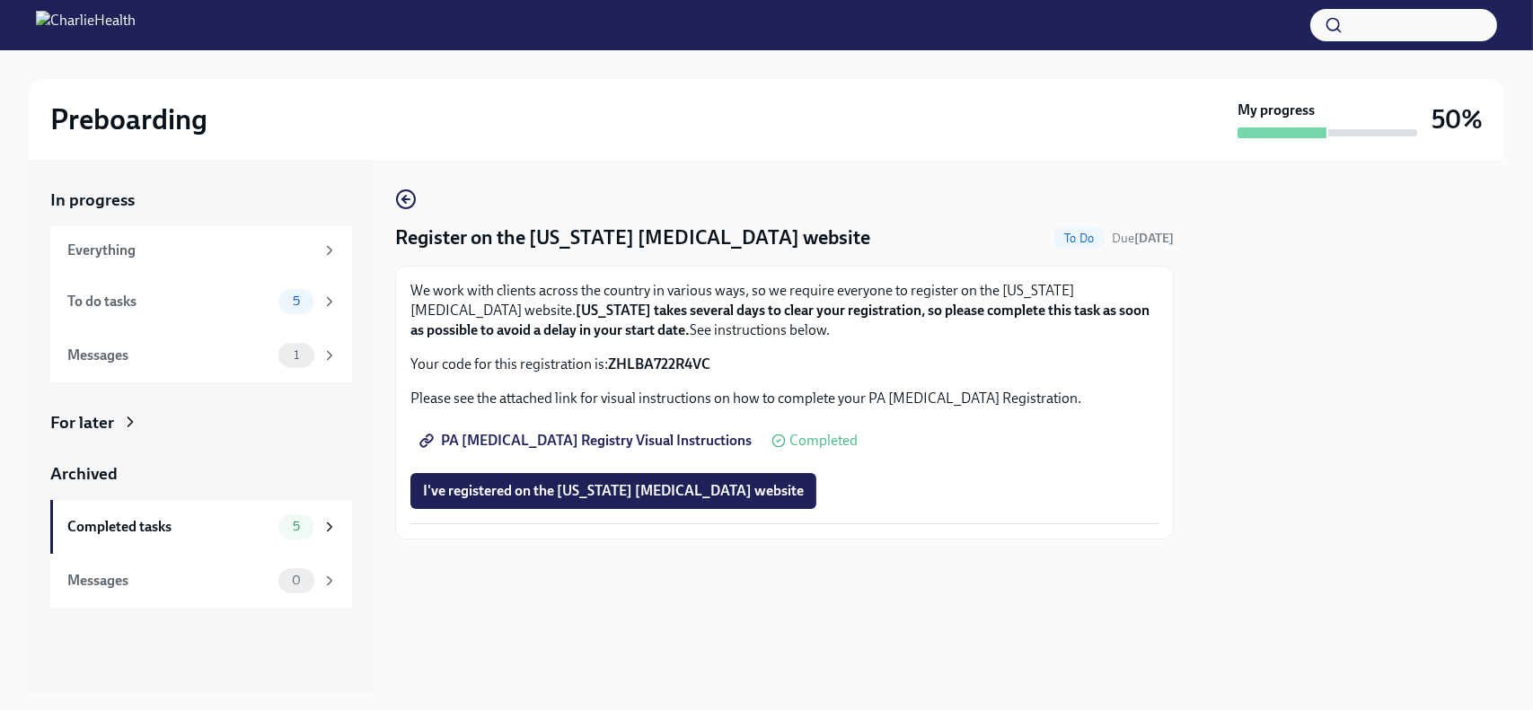
click at [626, 440] on span "PA [MEDICAL_DATA] Registry Visual Instructions" at bounding box center [587, 441] width 329 height 18
drag, startPoint x: 609, startPoint y: 358, endPoint x: 710, endPoint y: 374, distance: 102.7
click at [710, 374] on div "We work with clients across the country in various ways, so we require everyone…" at bounding box center [784, 402] width 748 height 243
copy strong "ZHLBA722R4VC"
click at [578, 489] on span "I've registered on the [US_STATE] [MEDICAL_DATA] website" at bounding box center [613, 491] width 381 height 18
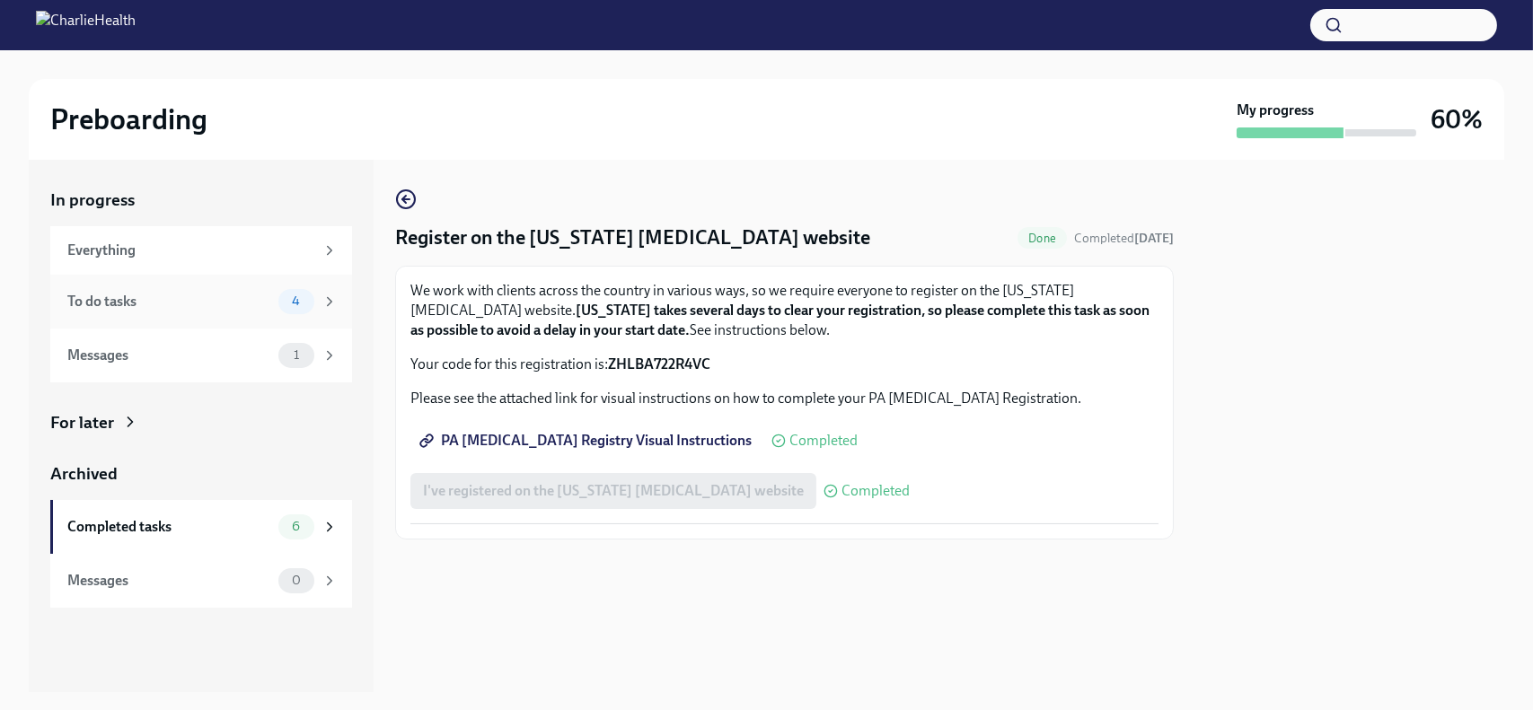
click at [127, 313] on div "To do tasks 4" at bounding box center [202, 301] width 270 height 25
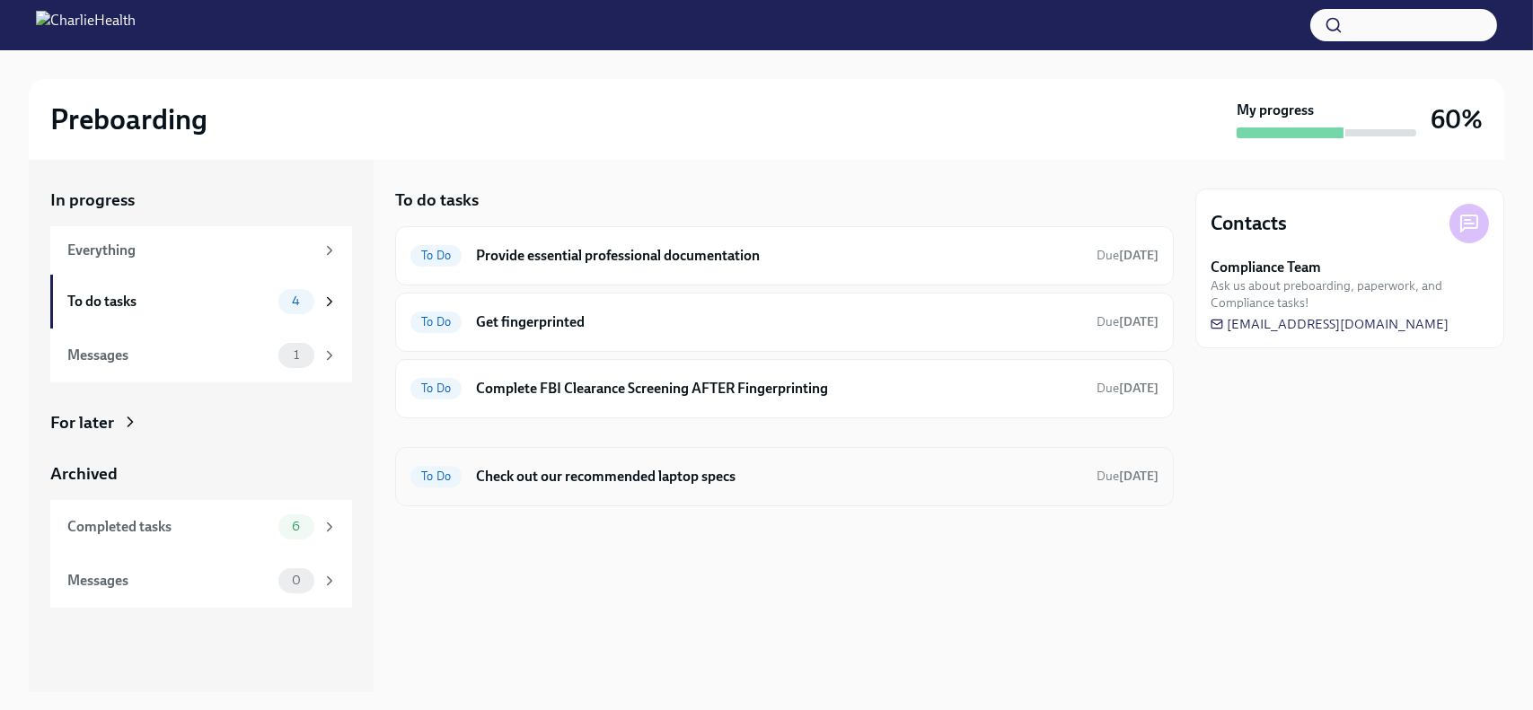
click at [593, 479] on h6 "Check out our recommended laptop specs" at bounding box center [779, 477] width 606 height 20
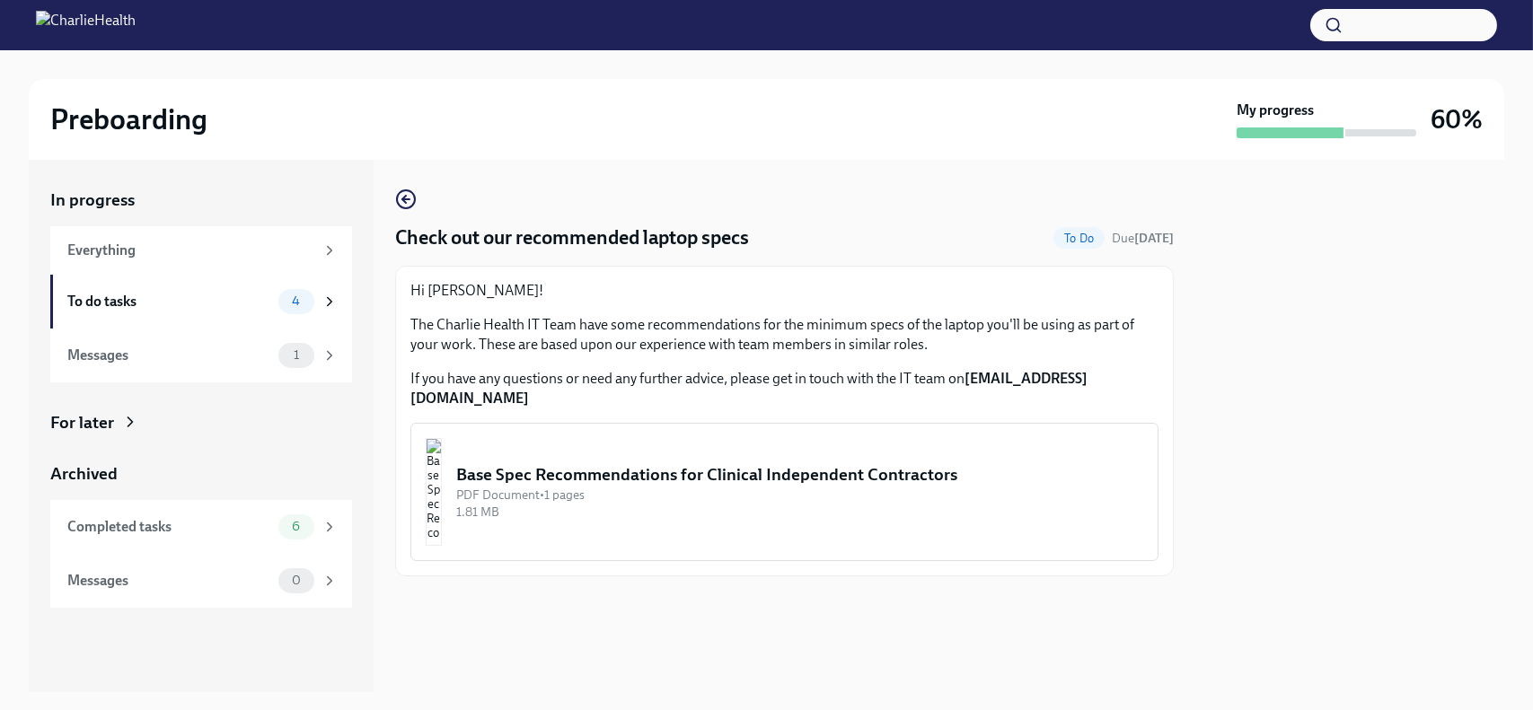
click at [674, 463] on div "Base Spec Recommendations for Clinical Independent Contractors" at bounding box center [799, 474] width 687 height 23
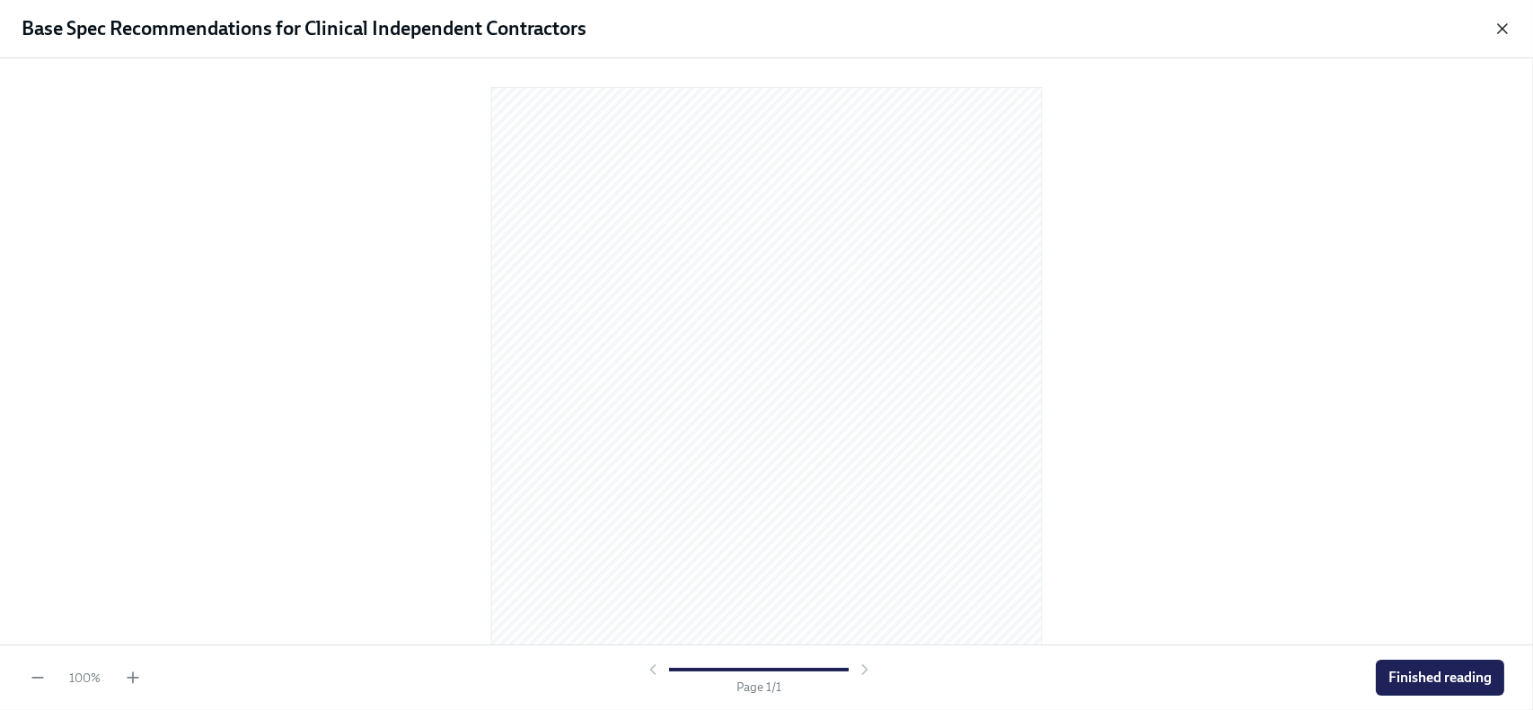
click at [1503, 31] on icon "button" at bounding box center [1502, 29] width 18 height 18
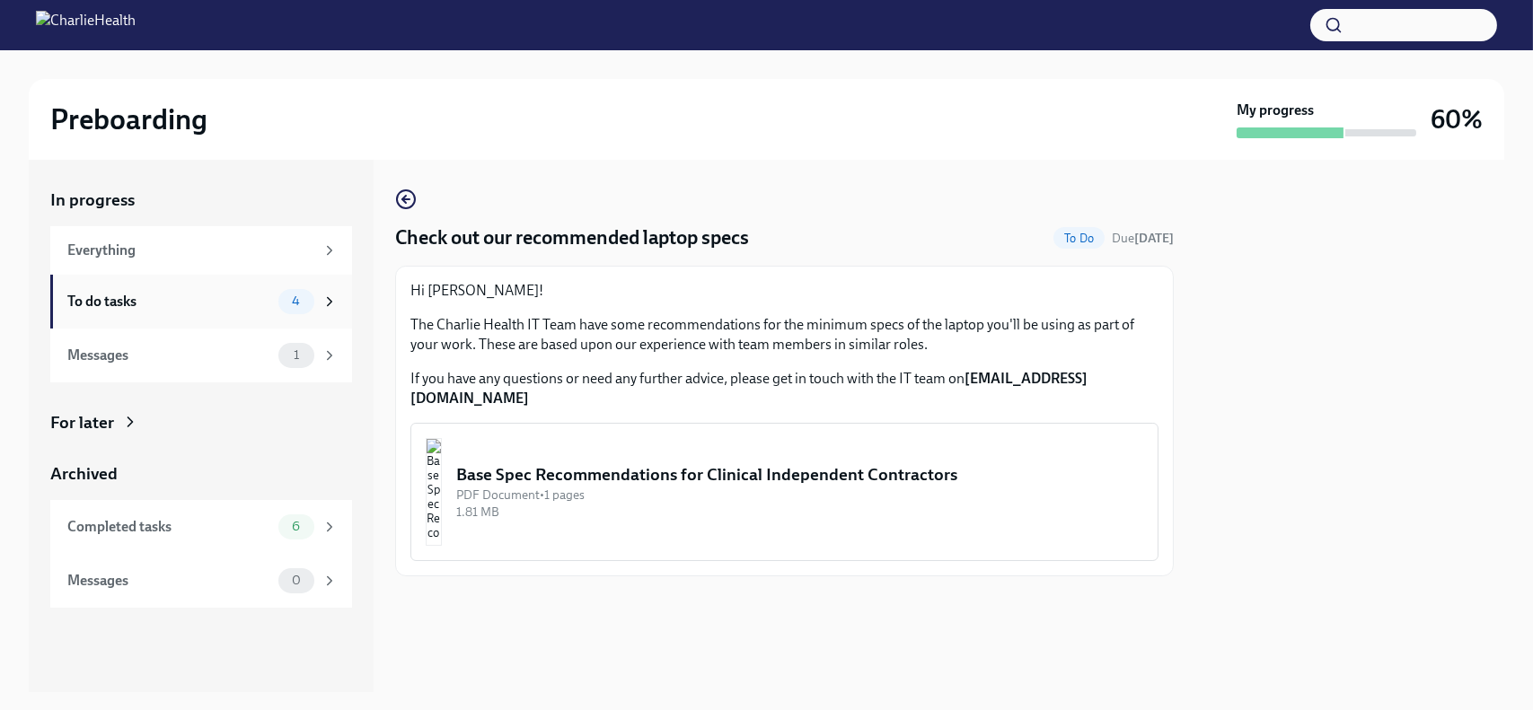
click at [91, 297] on div "To do tasks" at bounding box center [169, 302] width 204 height 20
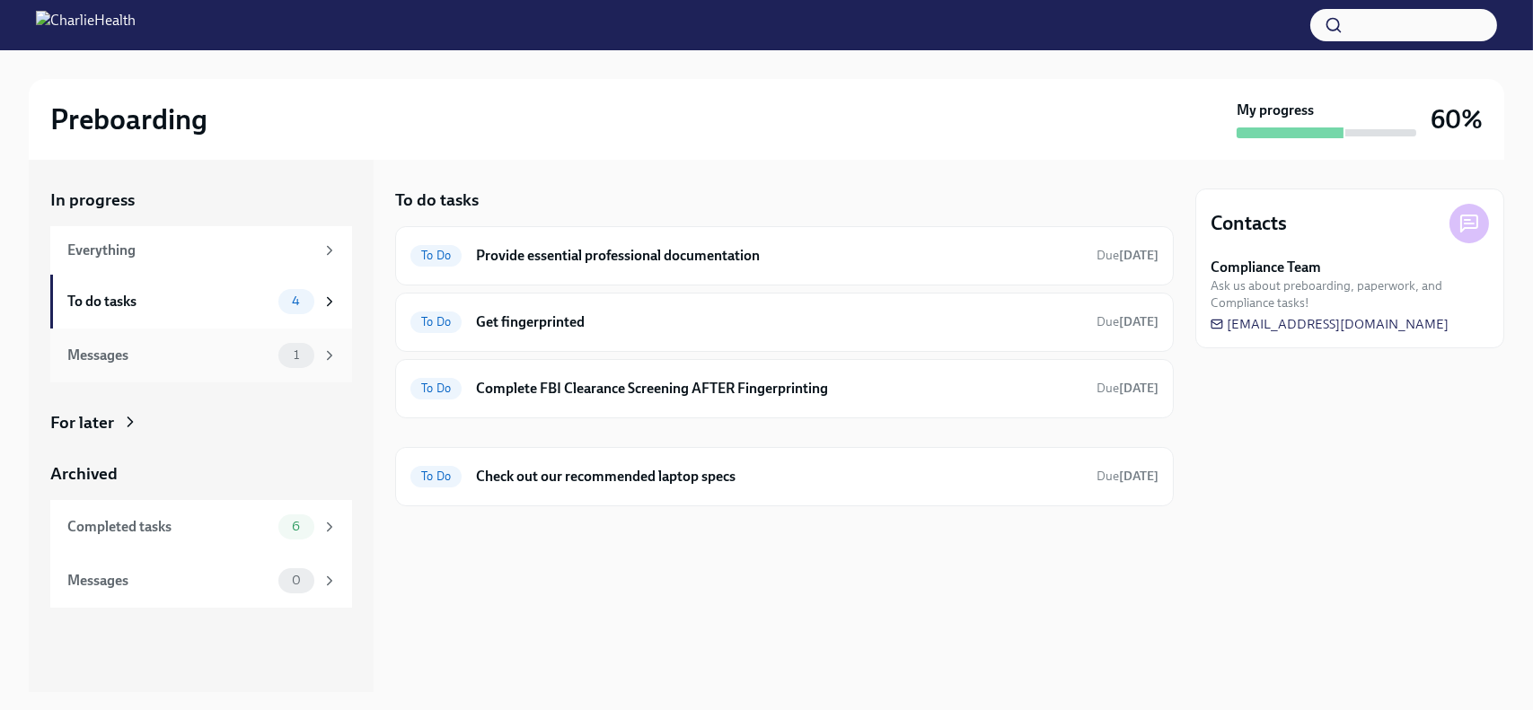
click at [104, 347] on div "Messages" at bounding box center [169, 356] width 204 height 20
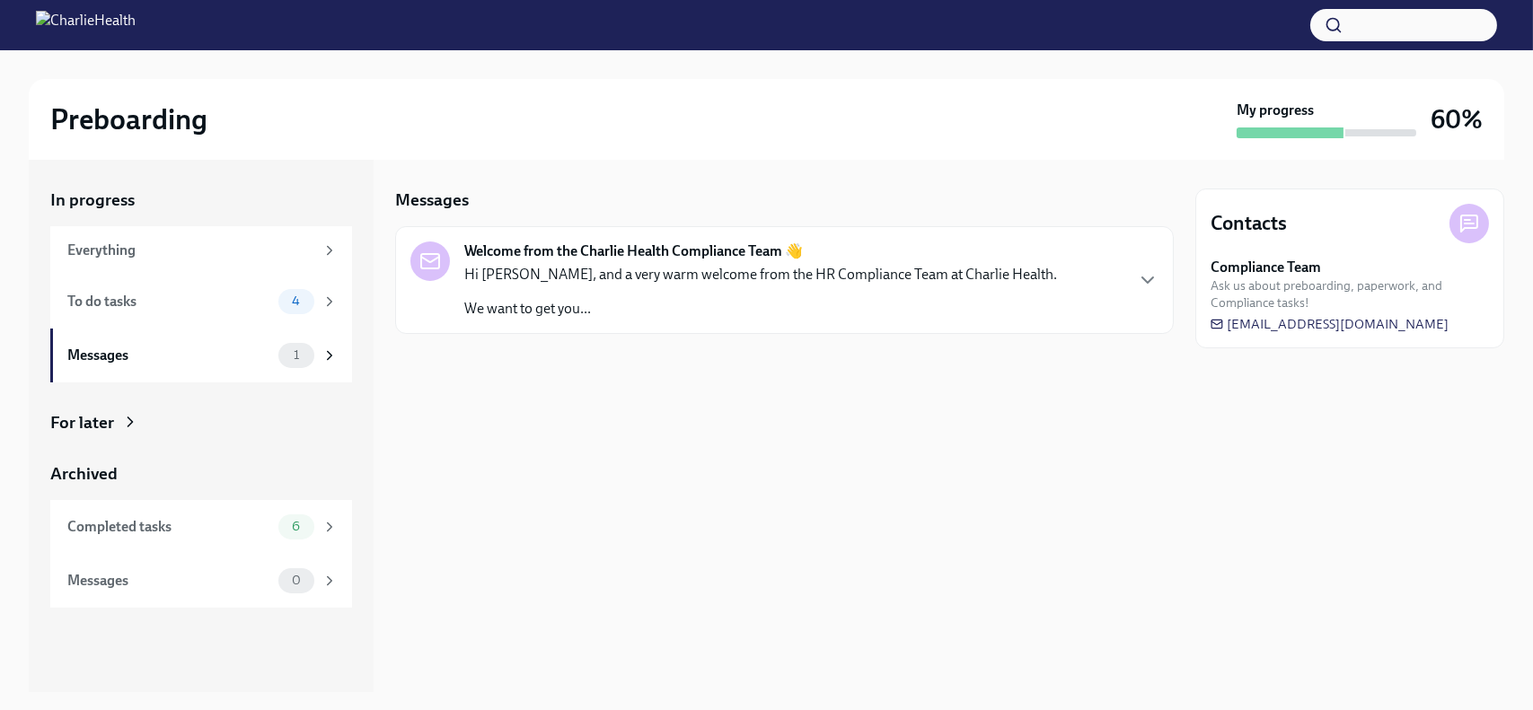
click at [523, 258] on strong "Welcome from the Charlie Health Compliance Team 👋" at bounding box center [633, 252] width 338 height 20
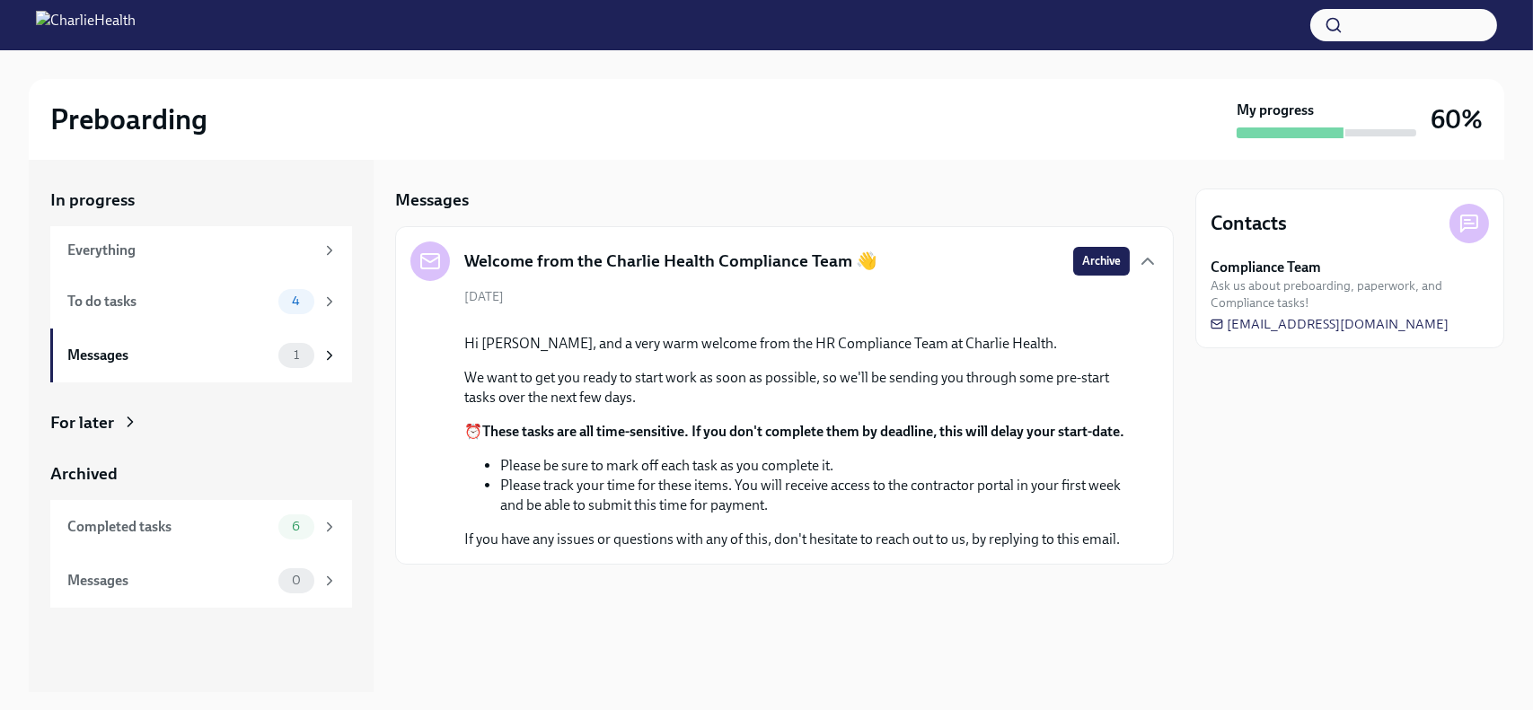
scroll to position [156, 0]
click at [149, 292] on div "To do tasks" at bounding box center [169, 302] width 204 height 20
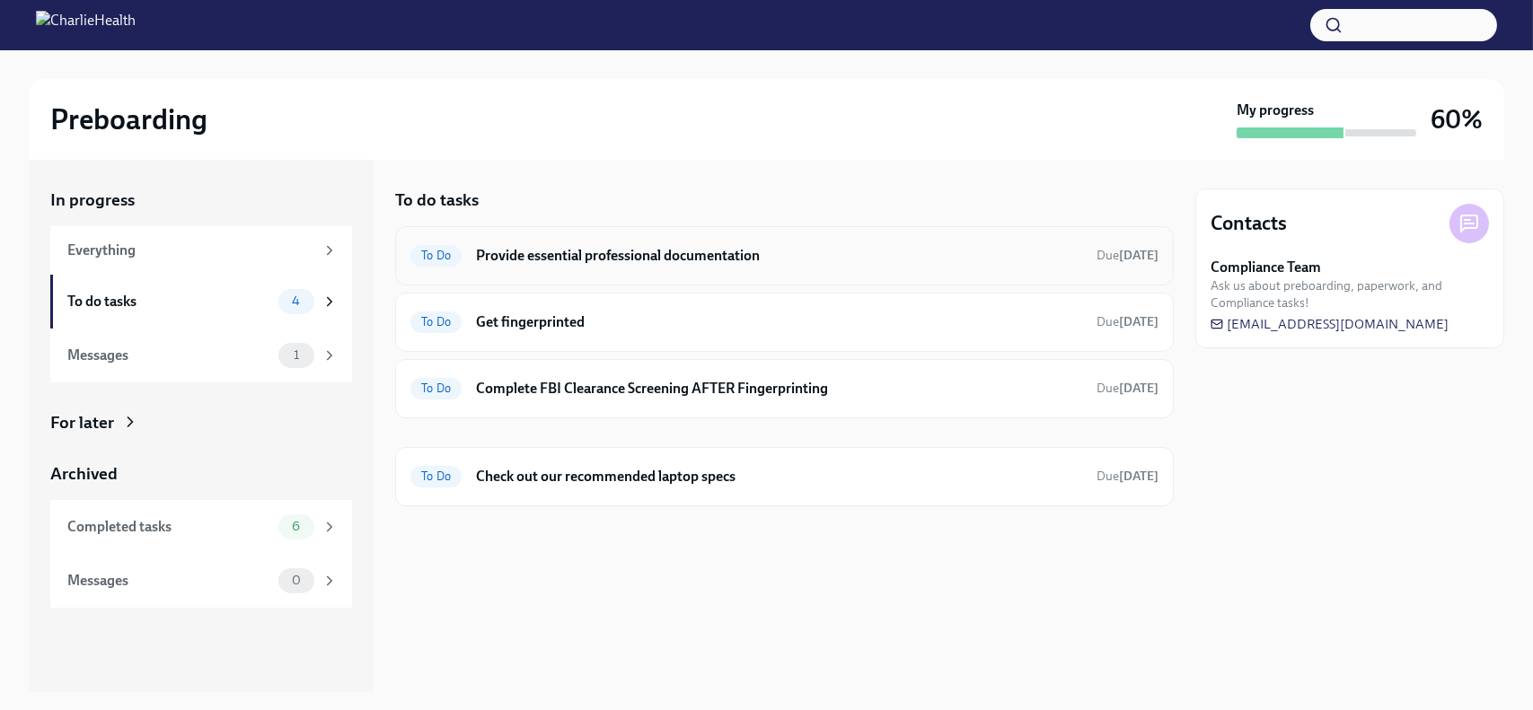
click at [479, 249] on h6 "Provide essential professional documentation" at bounding box center [779, 256] width 606 height 20
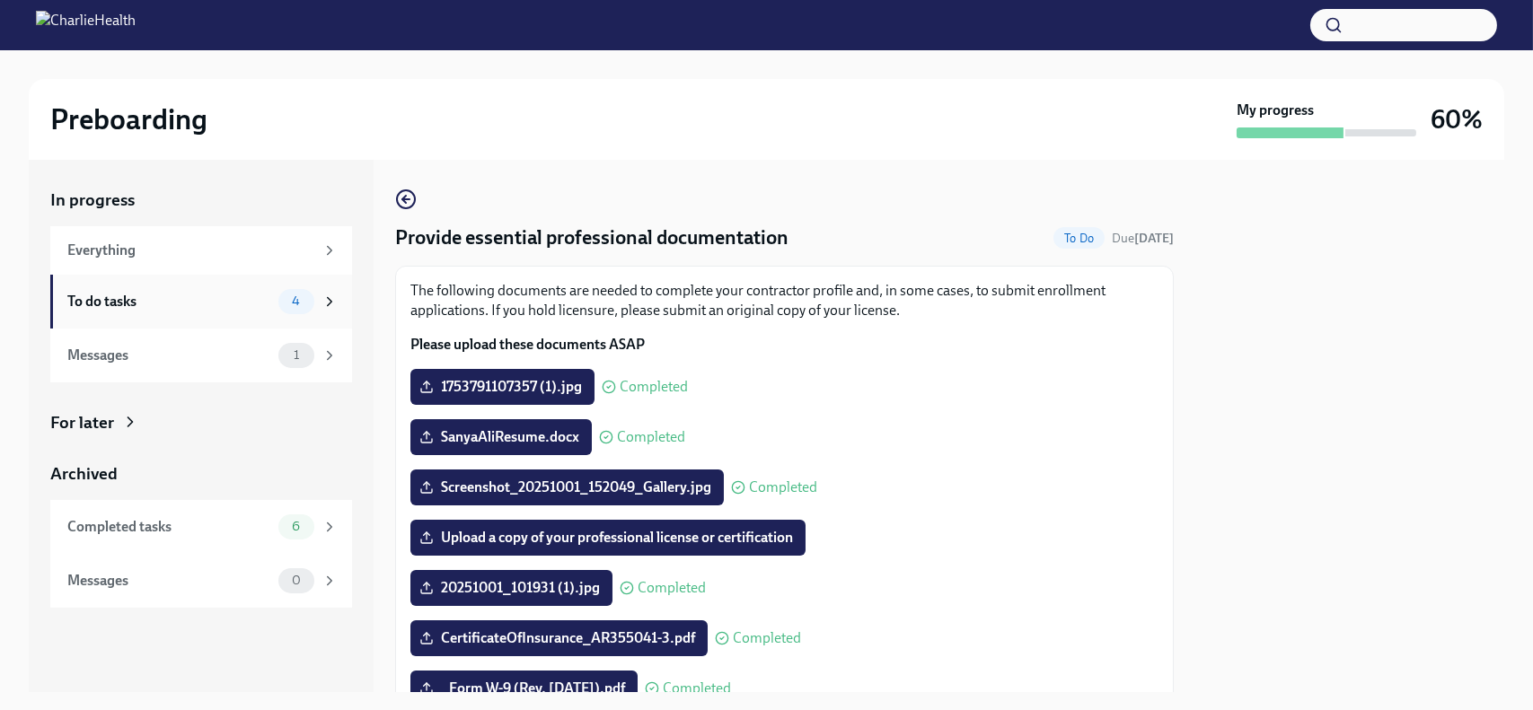
click at [163, 292] on div "To do tasks" at bounding box center [169, 302] width 204 height 20
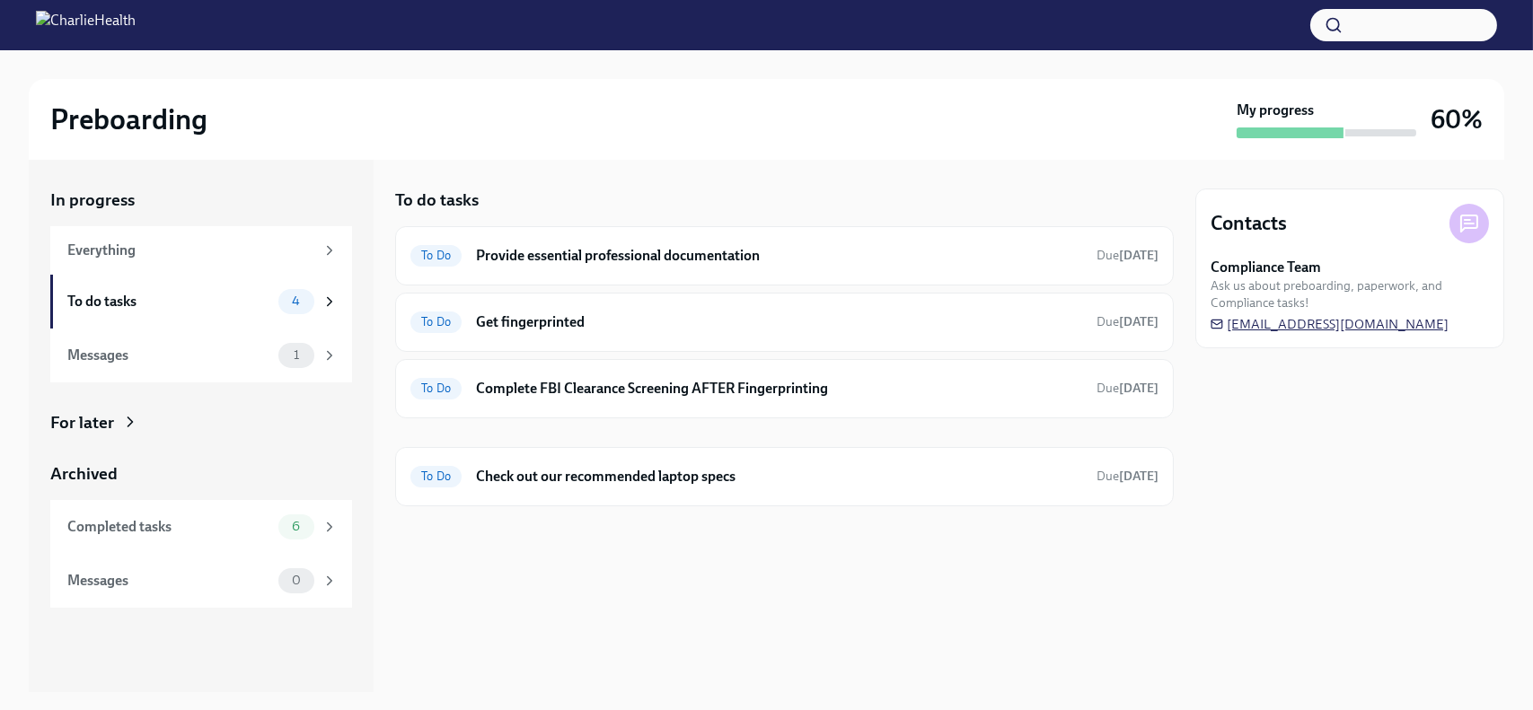
click at [1275, 322] on span "[EMAIL_ADDRESS][DOMAIN_NAME]" at bounding box center [1329, 324] width 238 height 18
click at [1257, 319] on span "[EMAIL_ADDRESS][DOMAIN_NAME]" at bounding box center [1329, 324] width 238 height 18
